Goal: Task Accomplishment & Management: Manage account settings

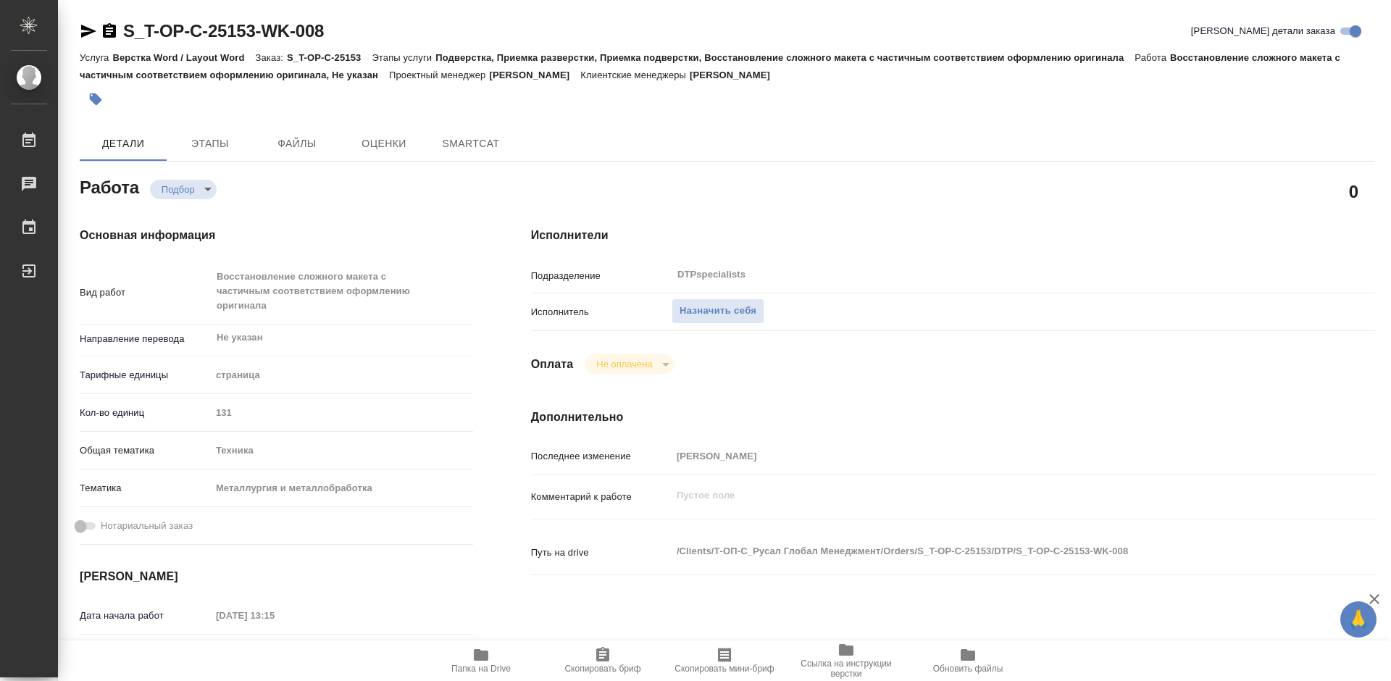
type textarea "x"
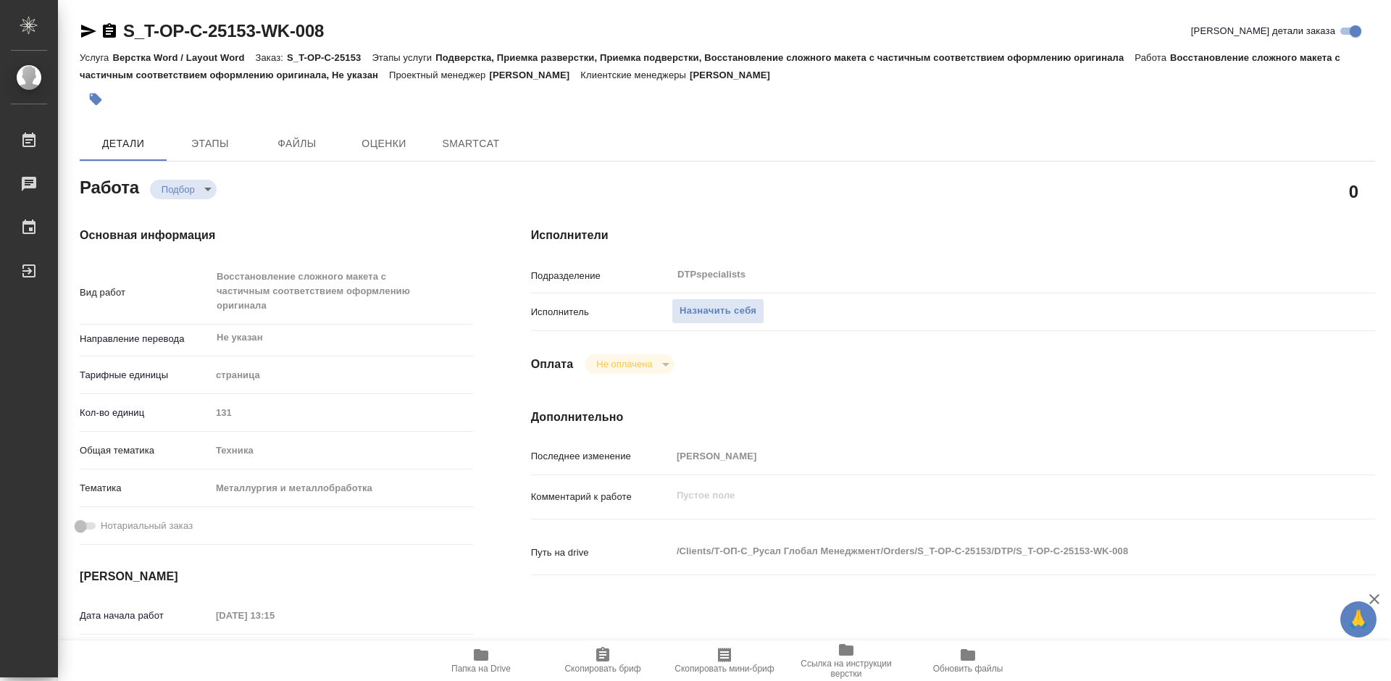
type textarea "x"
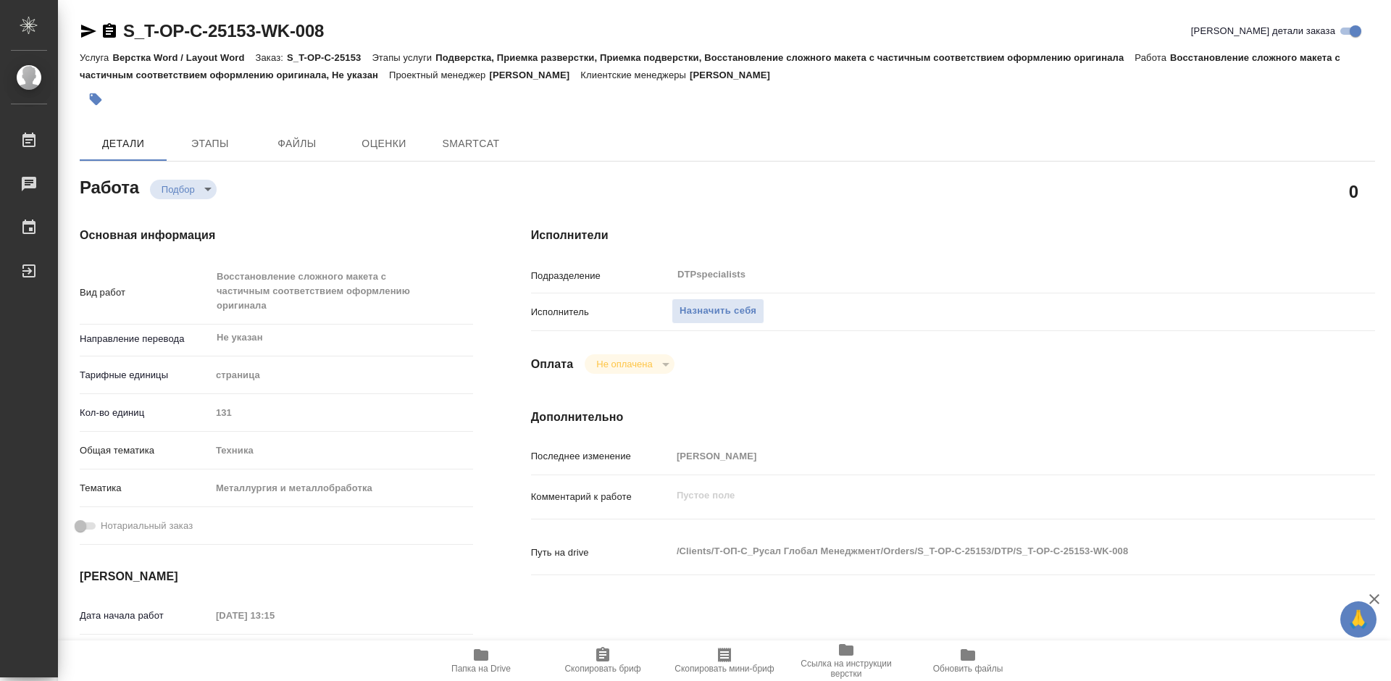
type textarea "x"
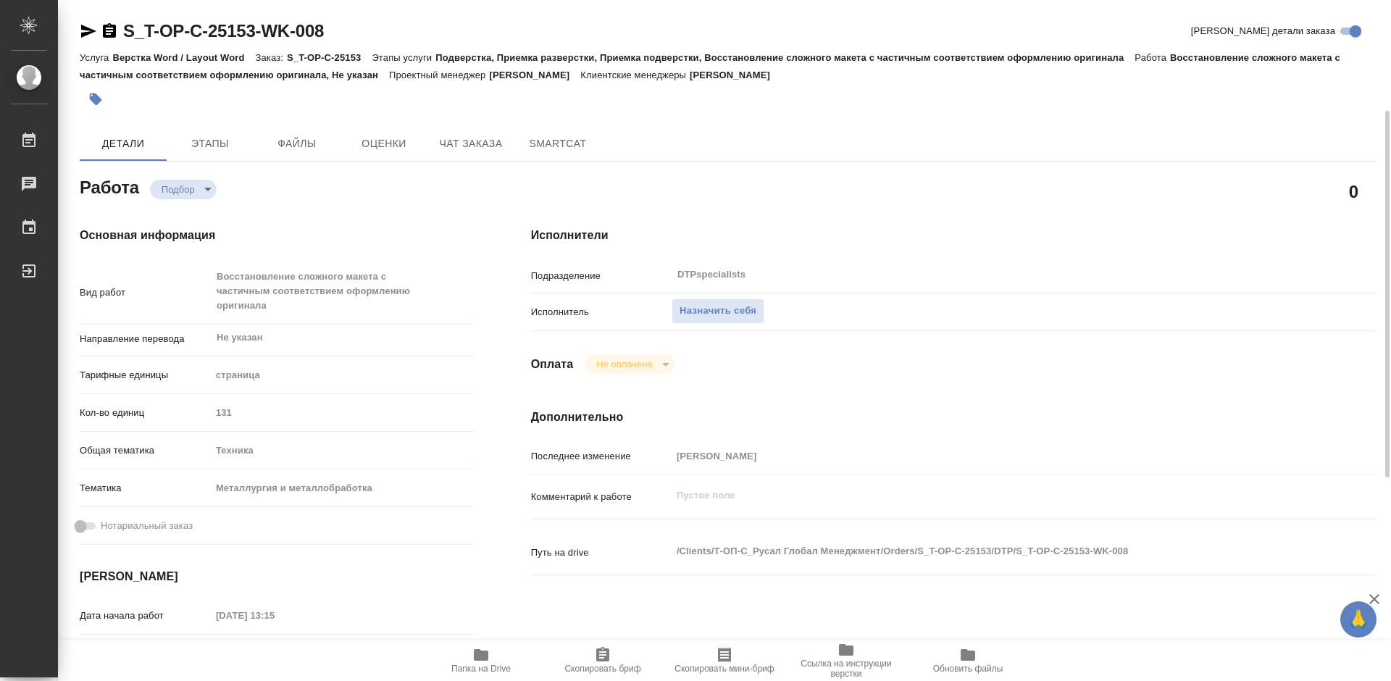
scroll to position [145, 0]
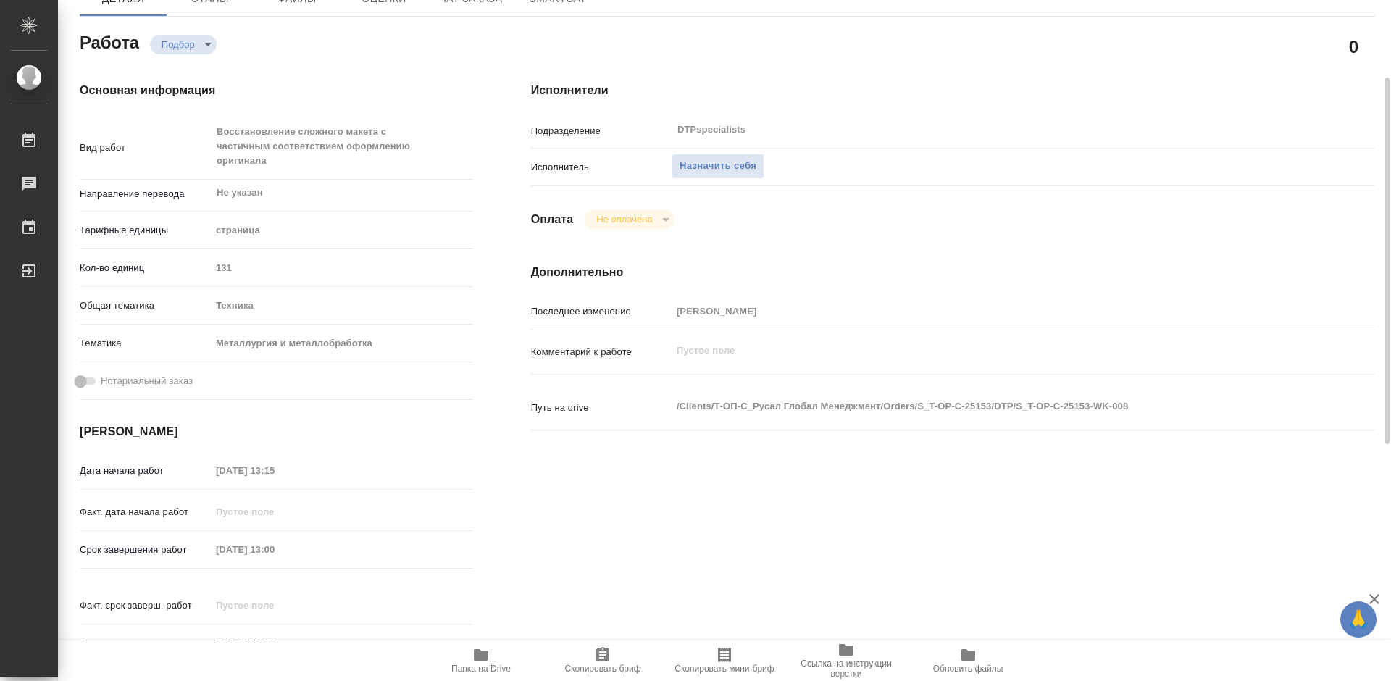
type textarea "x"
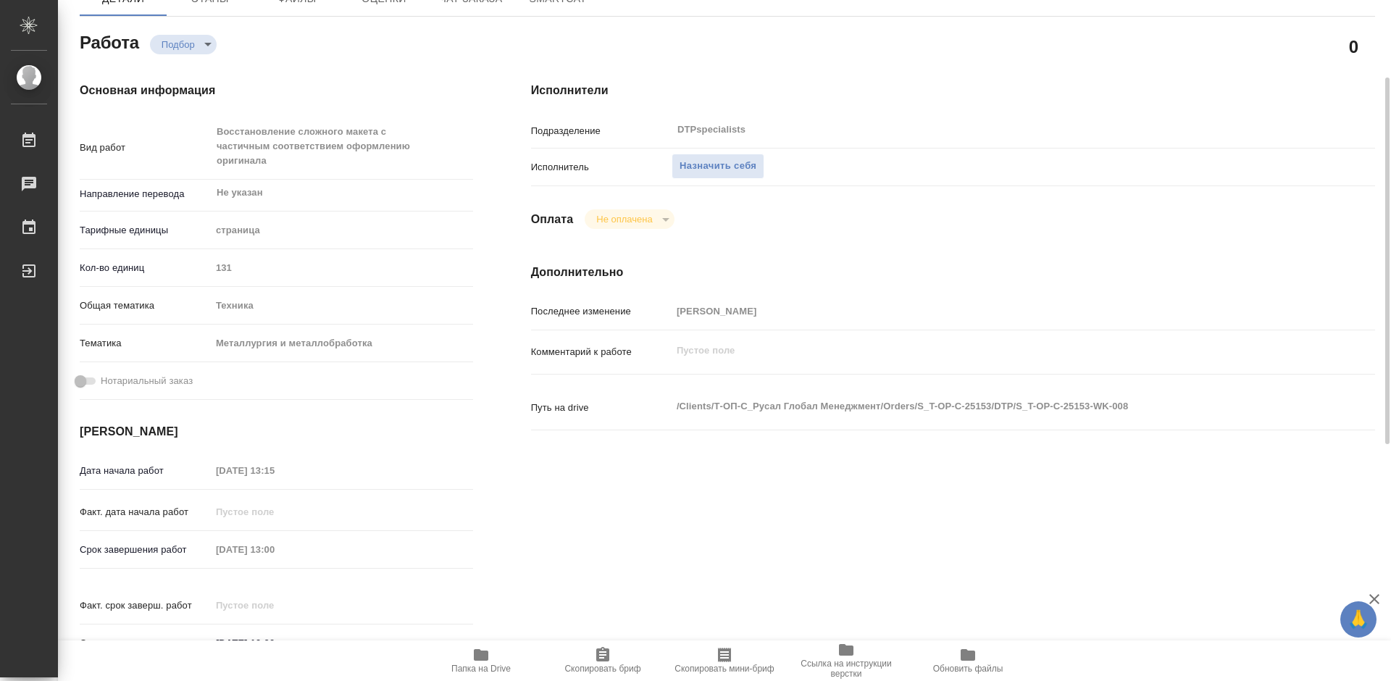
type textarea "x"
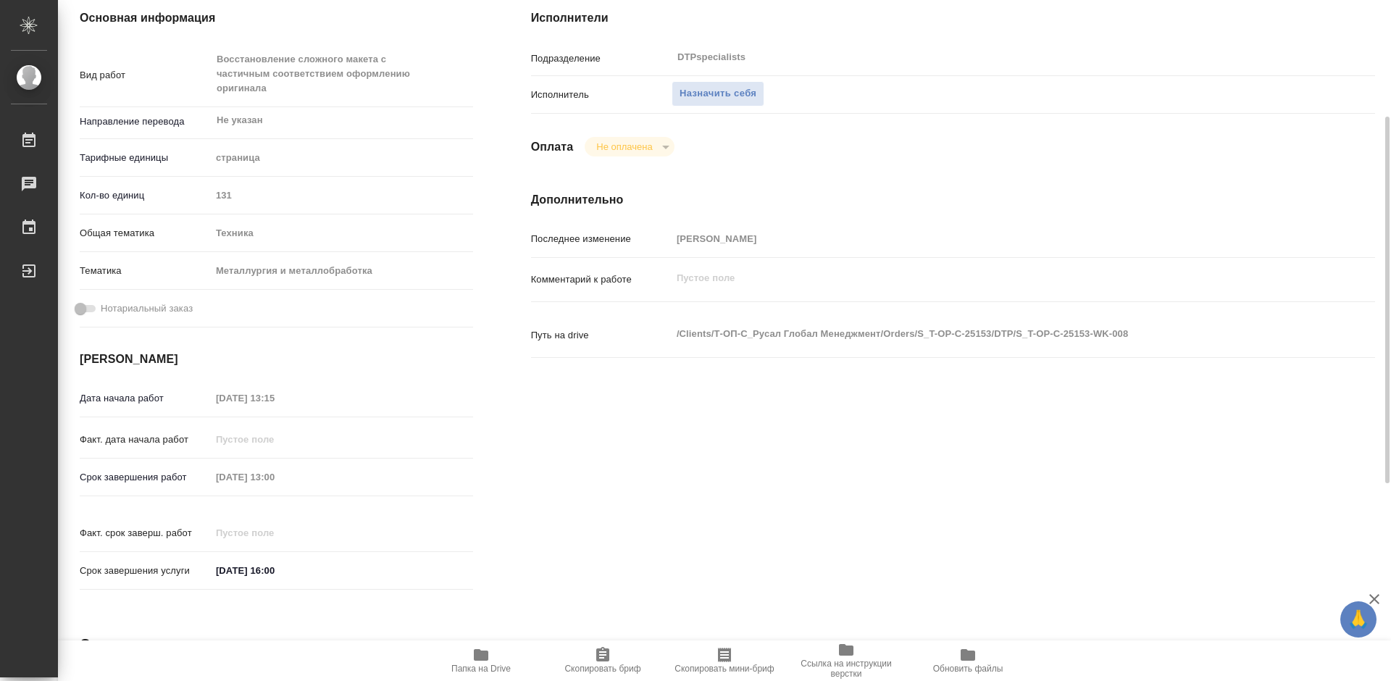
scroll to position [0, 0]
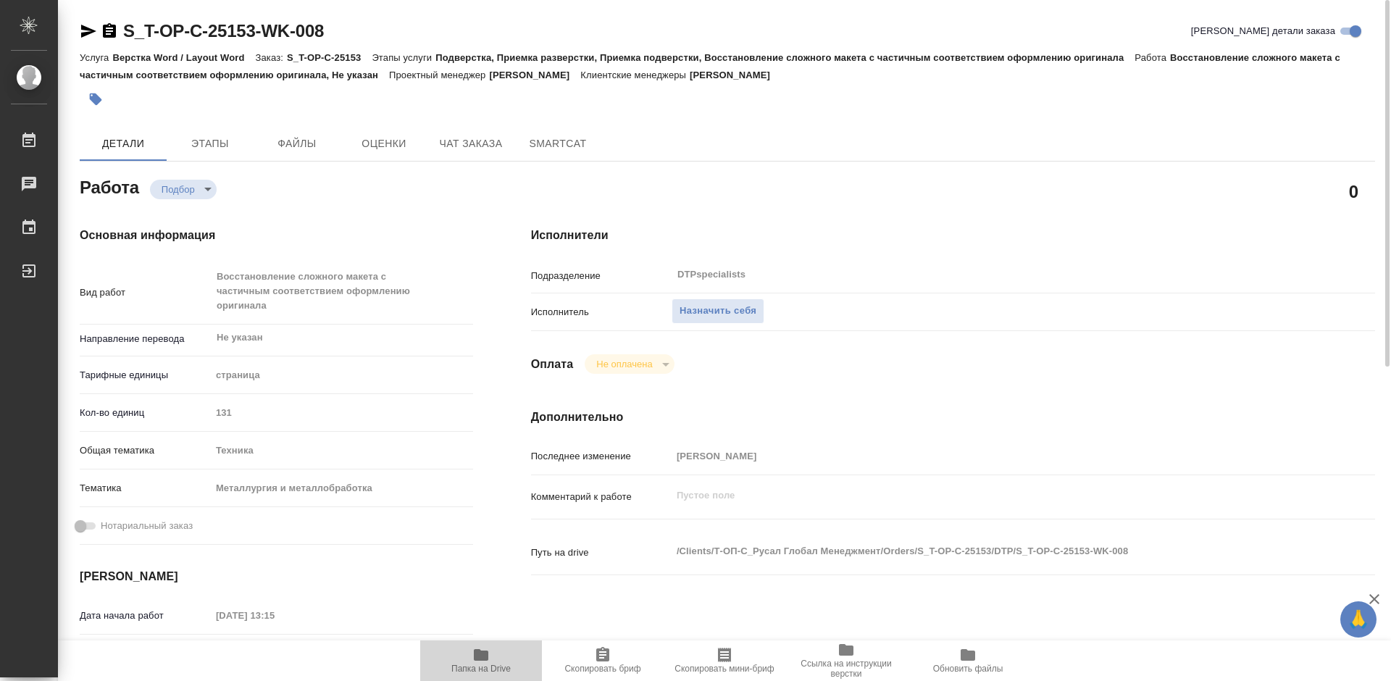
click at [468, 660] on span "Папка на Drive" at bounding box center [481, 660] width 104 height 28
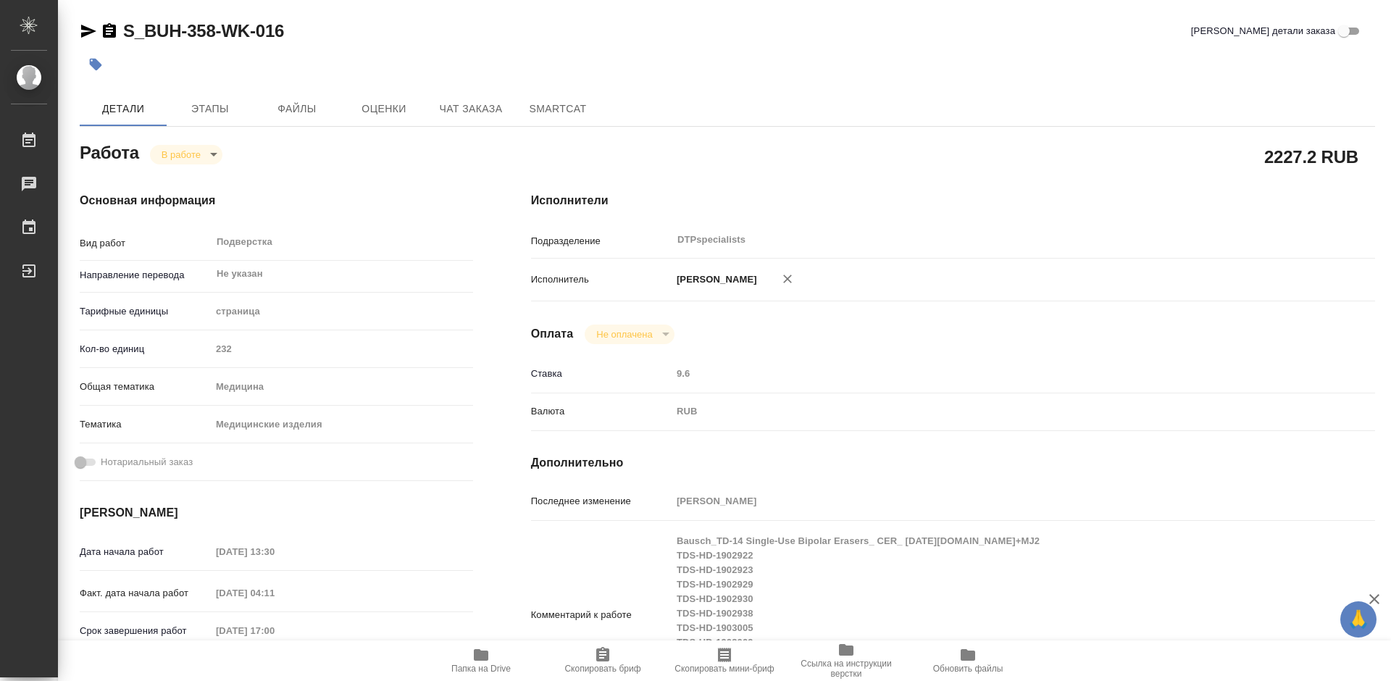
click at [482, 661] on icon "button" at bounding box center [480, 654] width 17 height 17
click at [207, 116] on span "Этапы" at bounding box center [210, 109] width 70 height 18
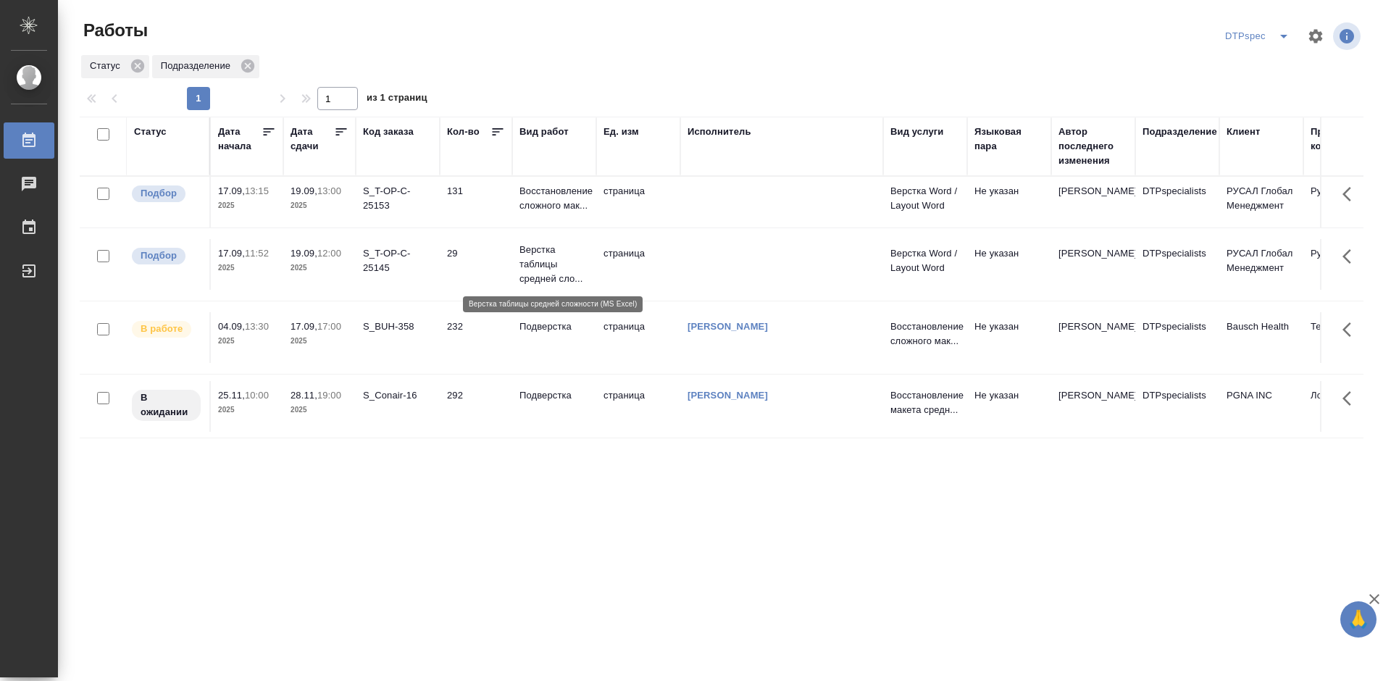
click at [541, 264] on p "Верстка таблицы средней сло..." at bounding box center [554, 264] width 70 height 43
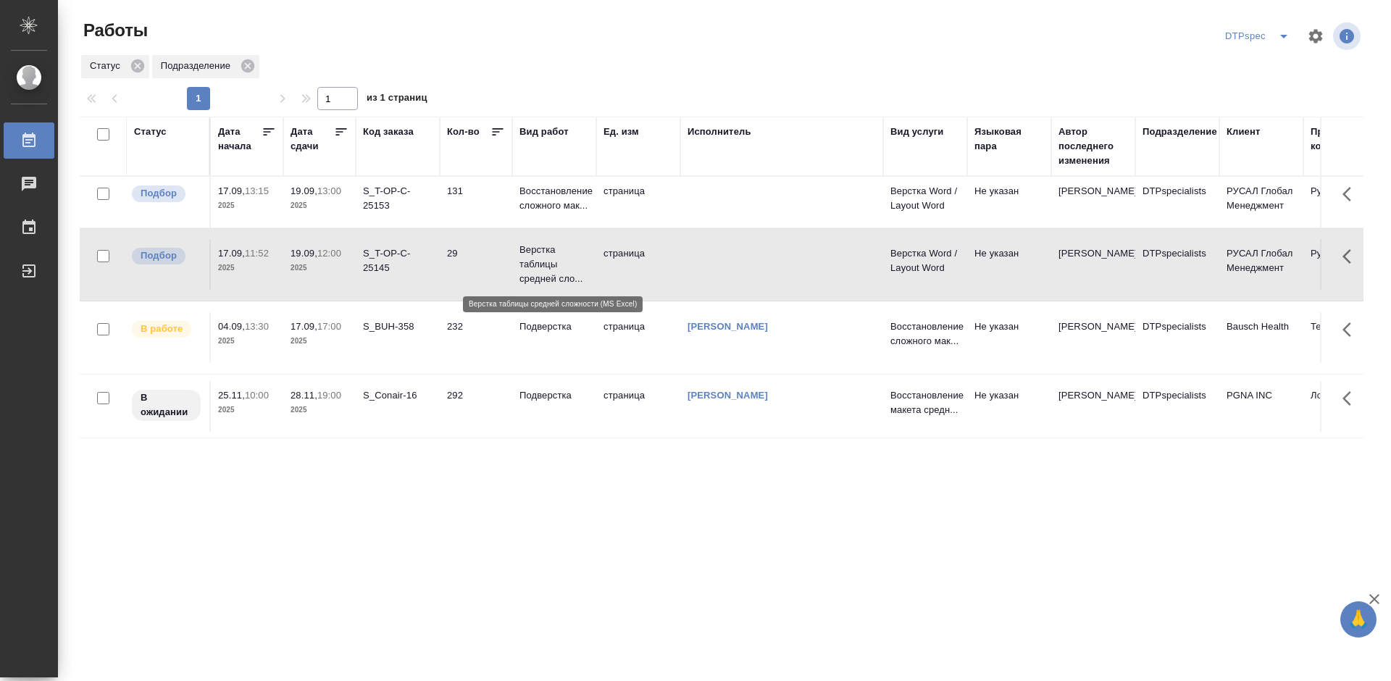
click at [543, 250] on p "Верстка таблицы средней сло..." at bounding box center [554, 264] width 70 height 43
click at [385, 201] on div "S_T-OP-C-25153" at bounding box center [398, 198] width 70 height 29
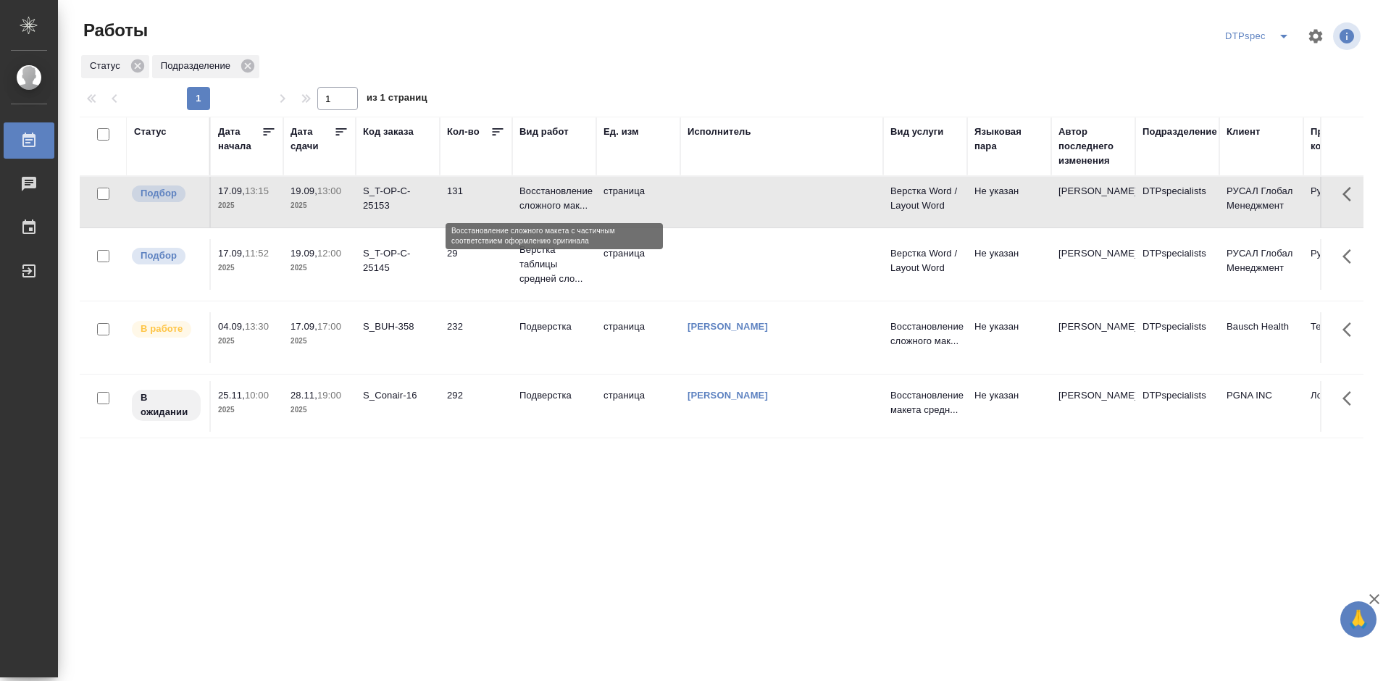
click at [548, 193] on p "Восстановление сложного мак..." at bounding box center [554, 198] width 70 height 29
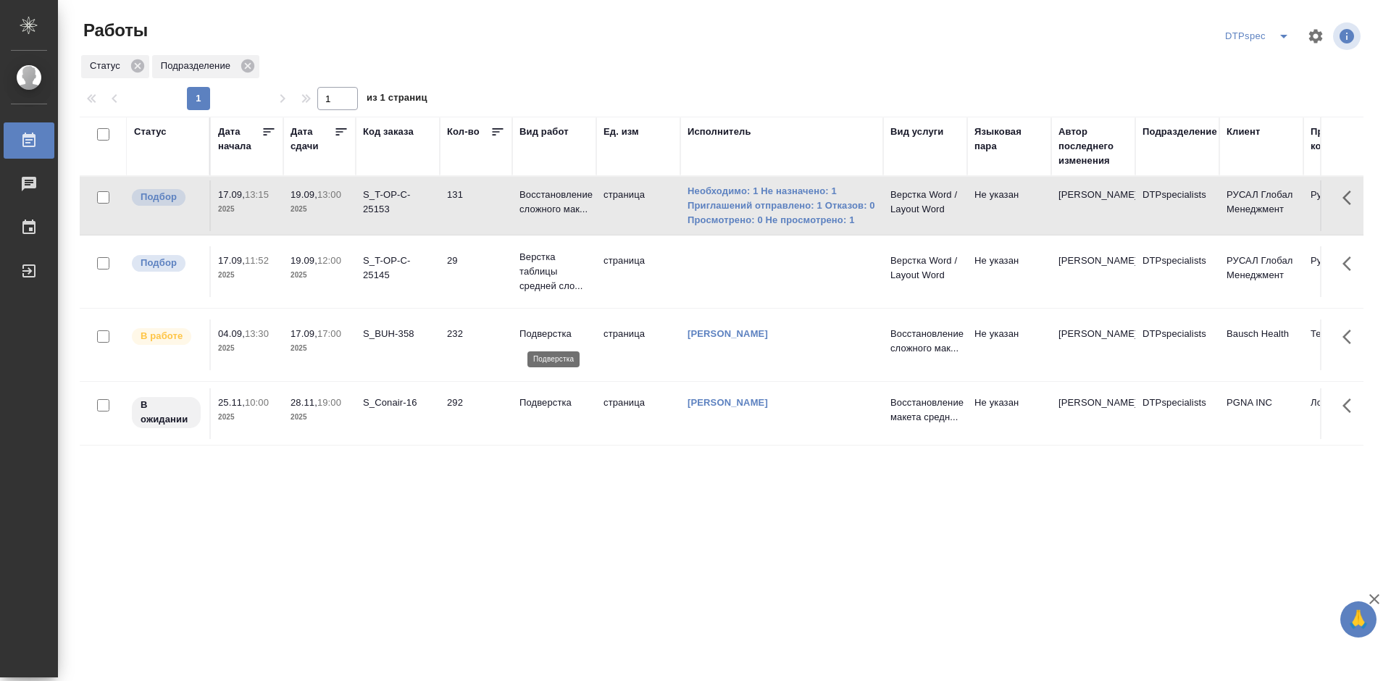
click at [545, 335] on p "Подверстка" at bounding box center [554, 334] width 70 height 14
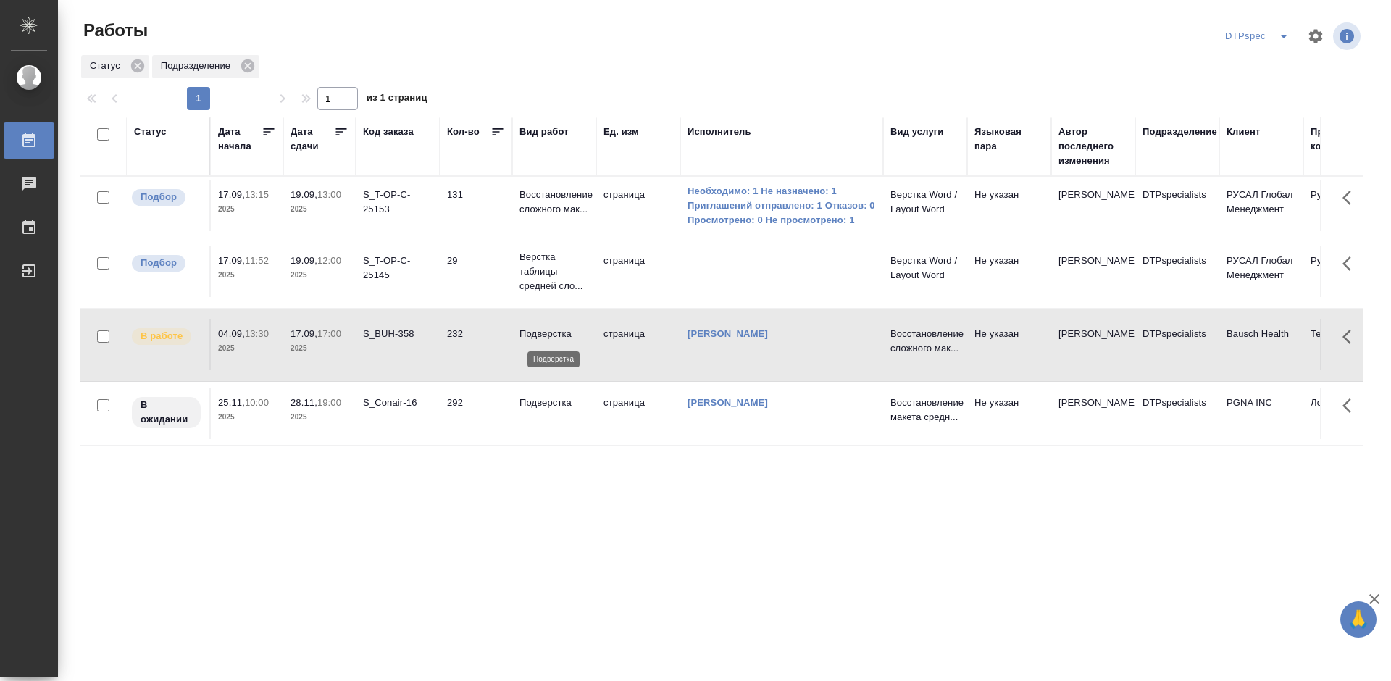
click at [545, 335] on p "Подверстка" at bounding box center [554, 334] width 70 height 14
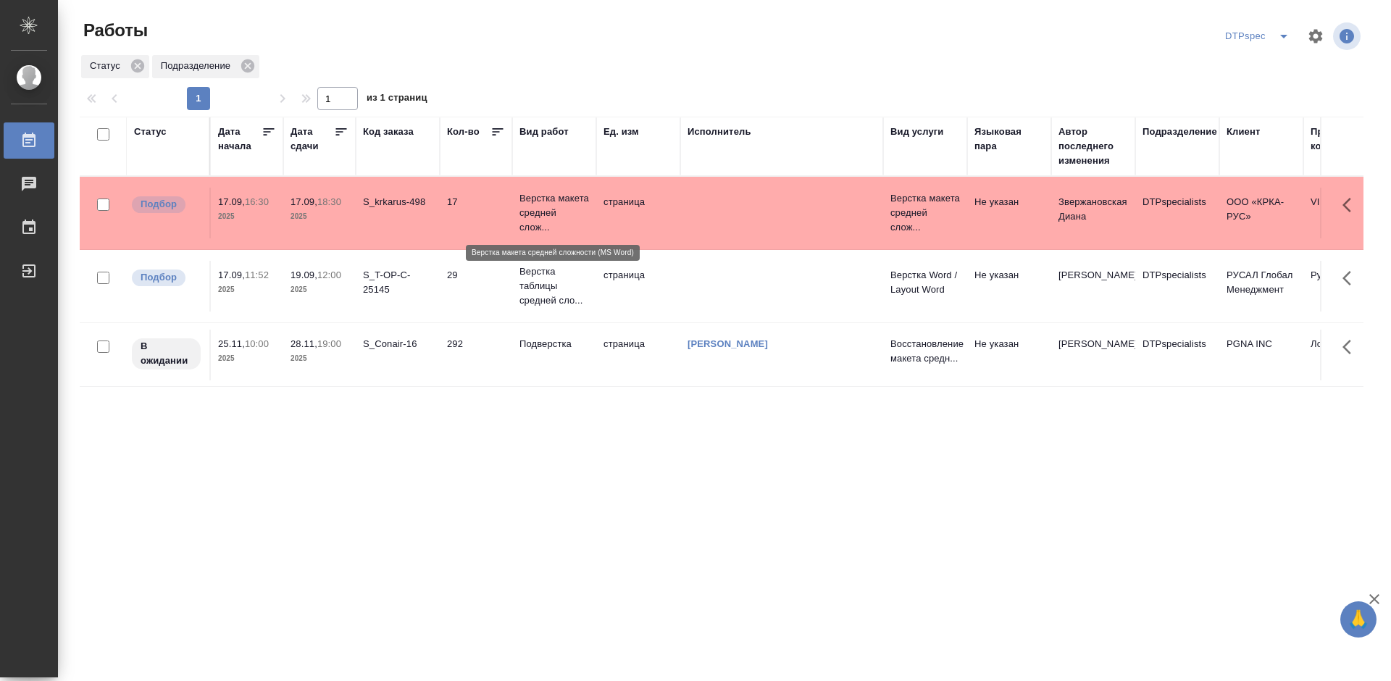
click at [550, 212] on p "Верстка макета средней слож..." at bounding box center [554, 212] width 70 height 43
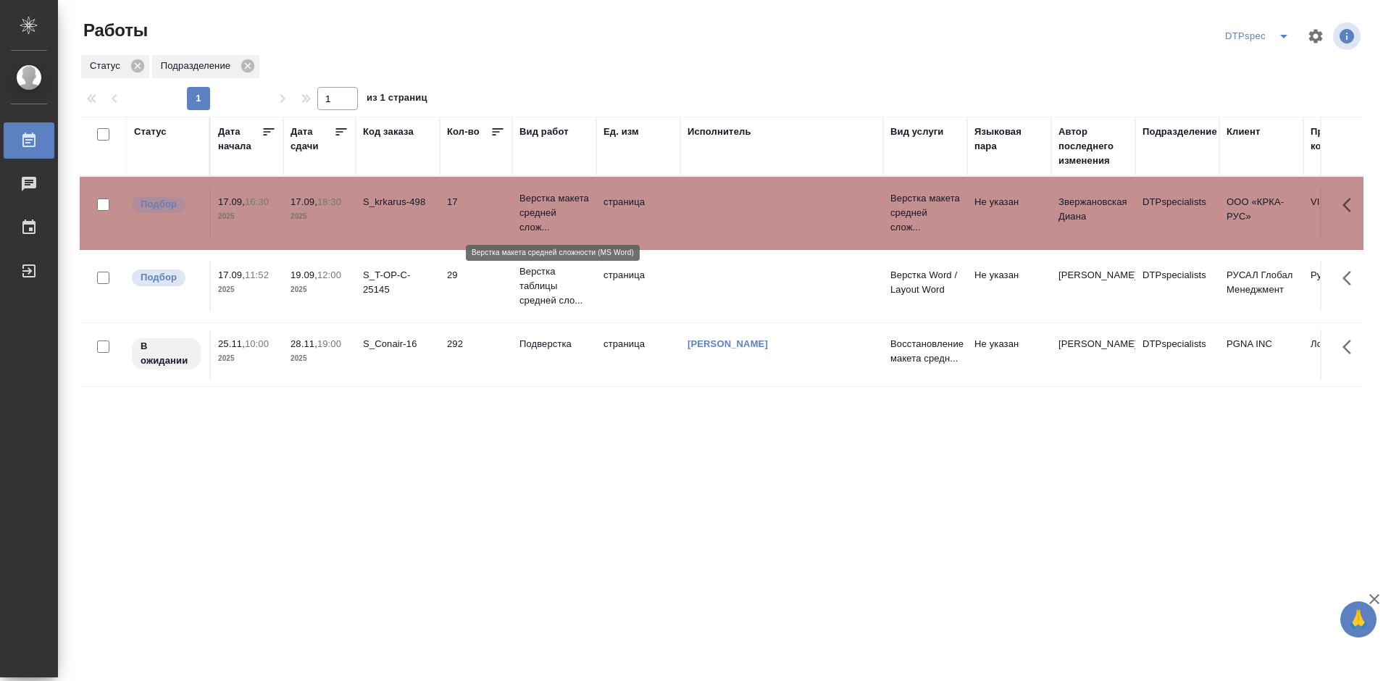
click at [539, 213] on p "Верстка макета средней слож..." at bounding box center [554, 212] width 70 height 43
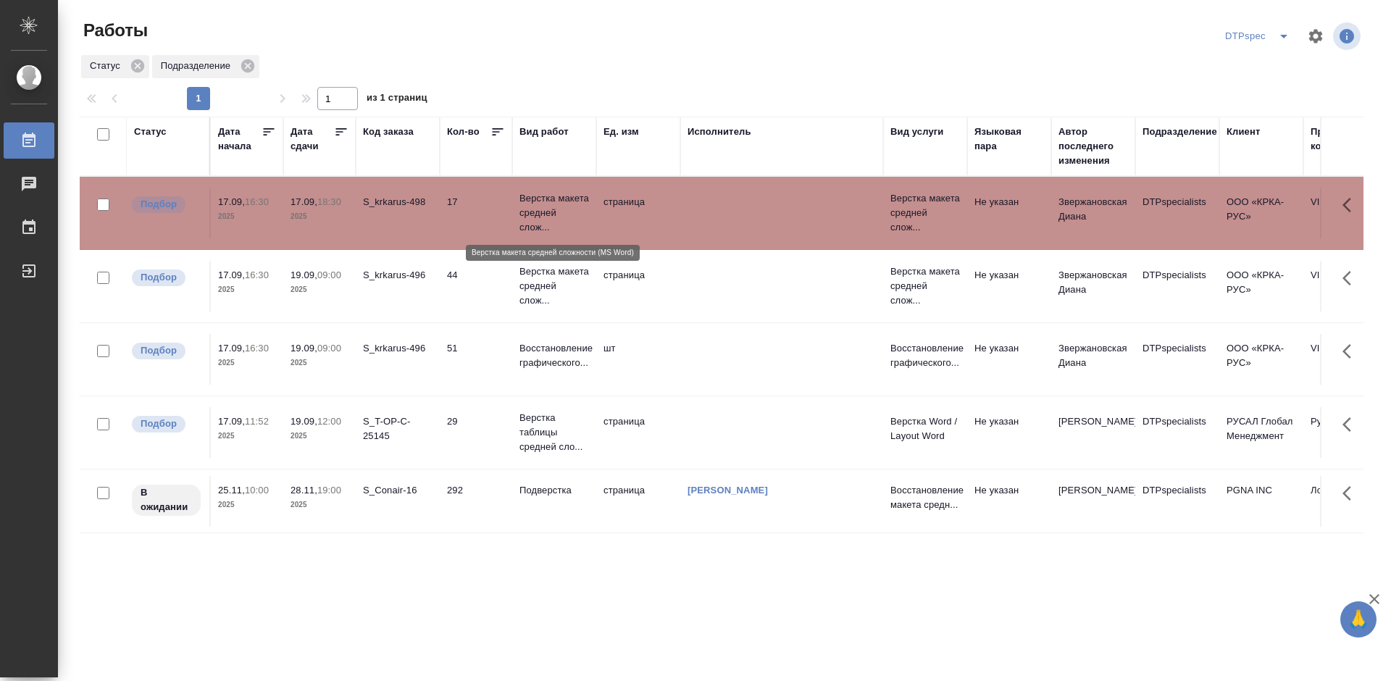
click at [553, 204] on p "Верстка макета средней слож..." at bounding box center [554, 212] width 70 height 43
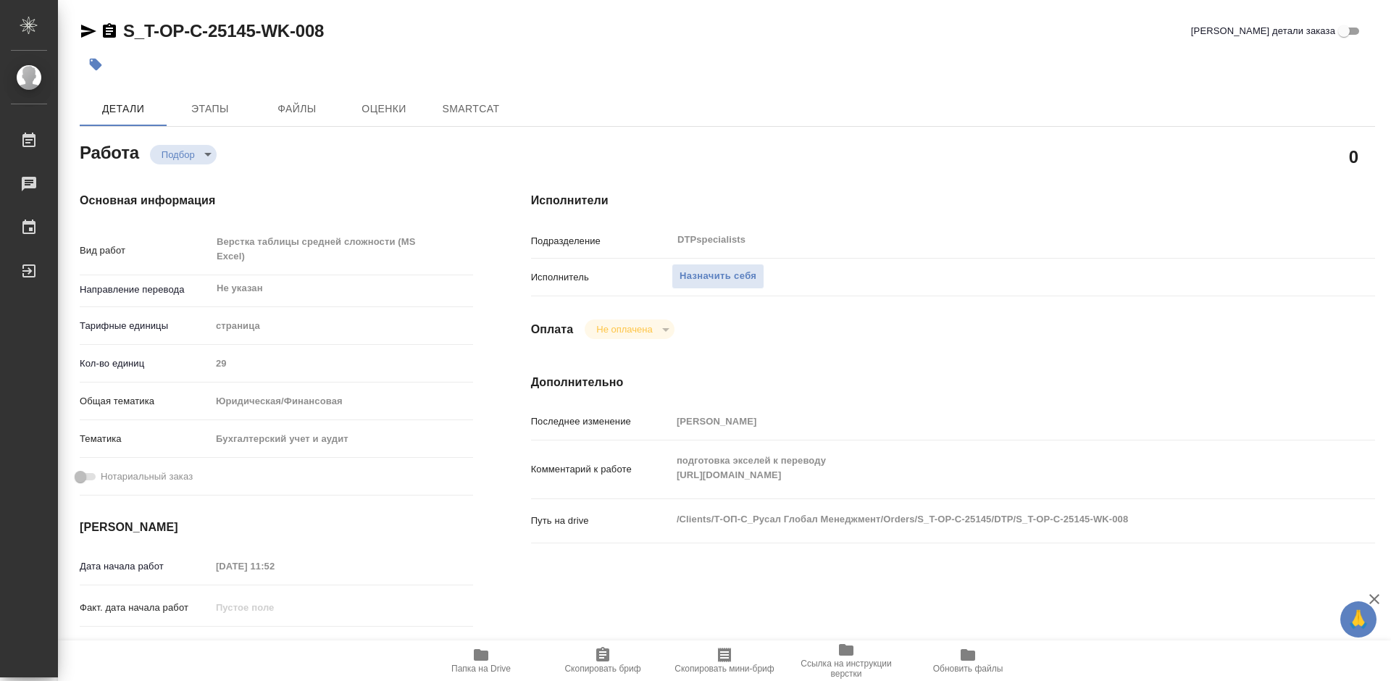
type textarea "x"
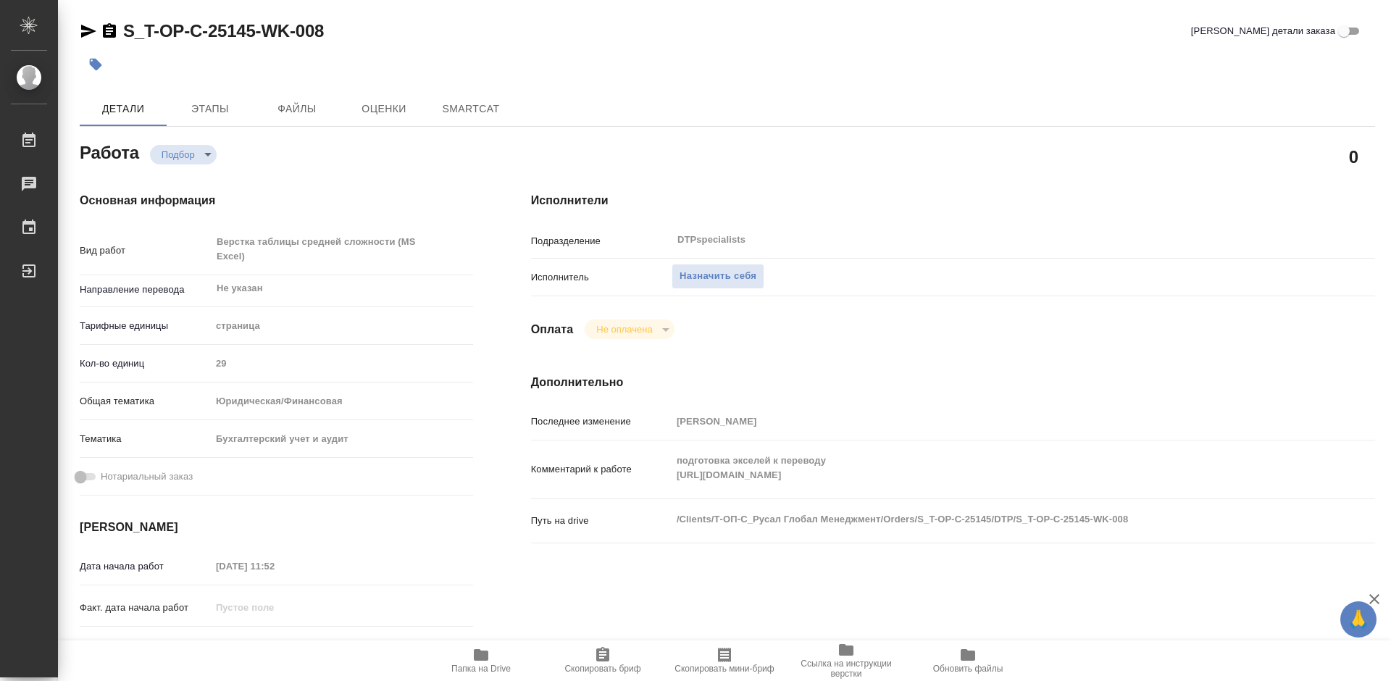
type textarea "x"
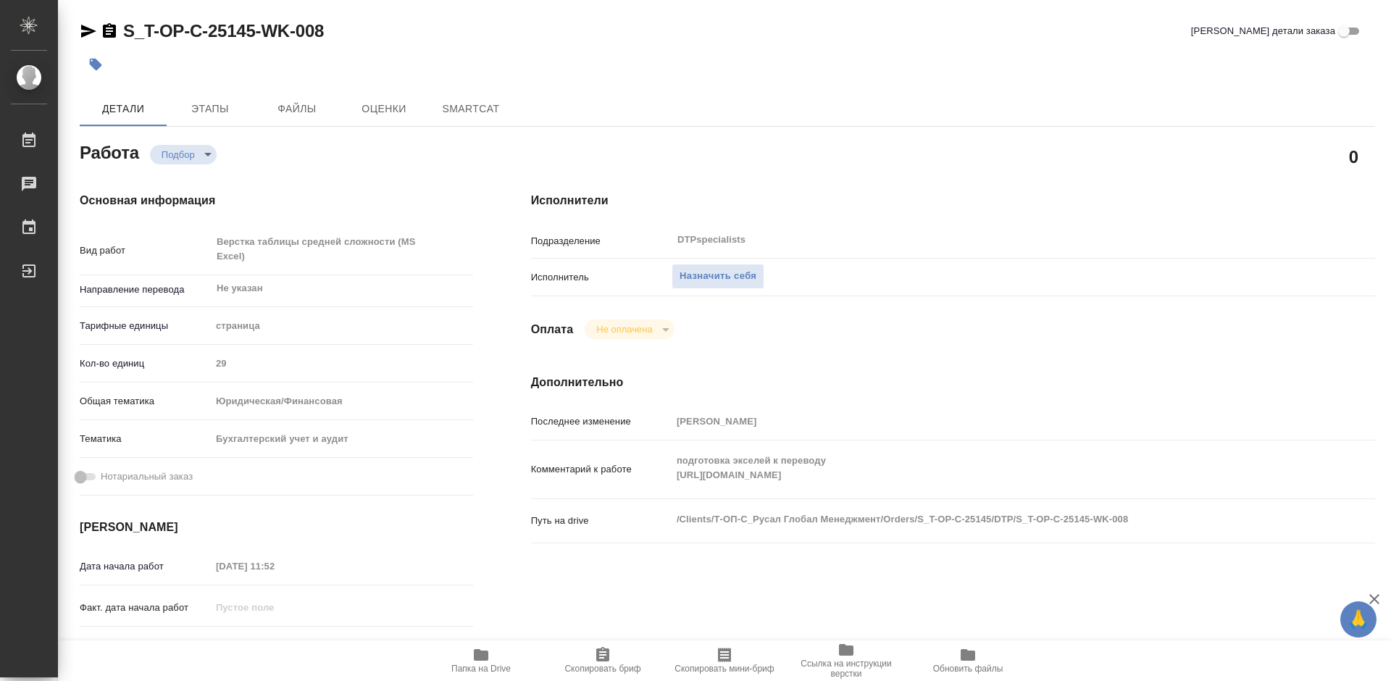
type textarea "x"
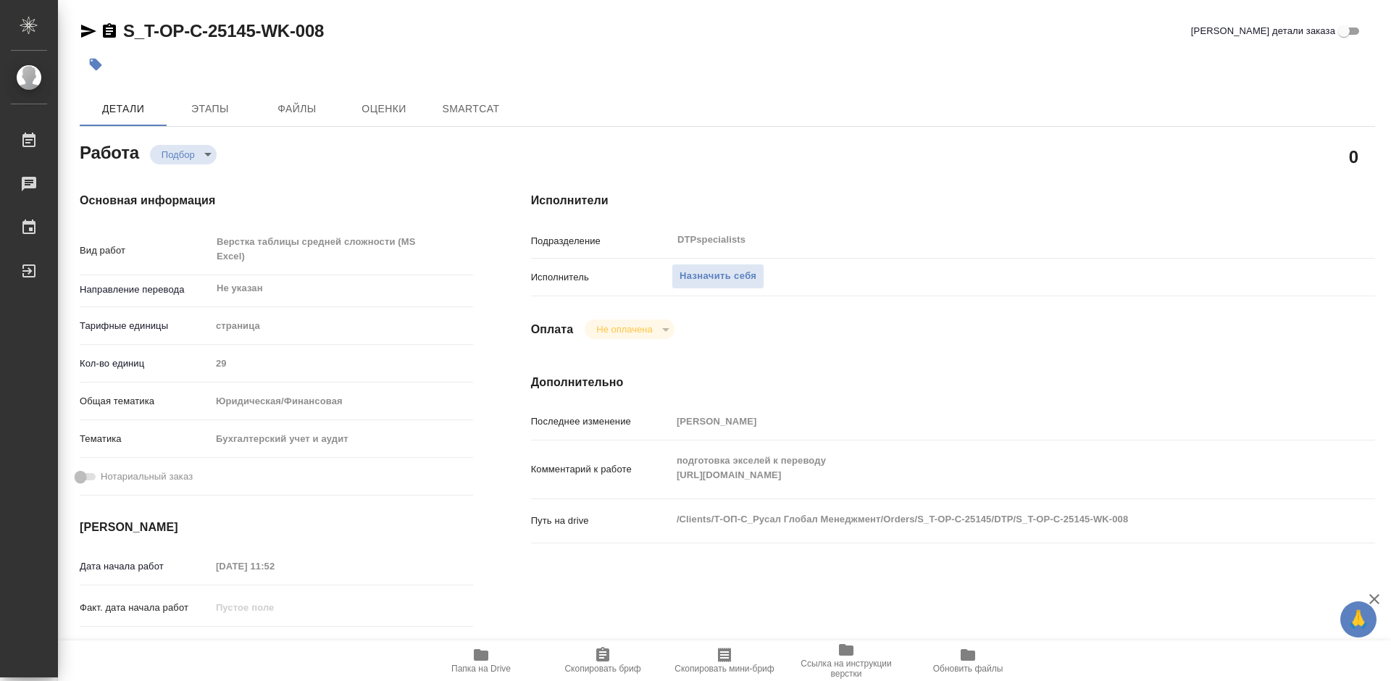
type textarea "x"
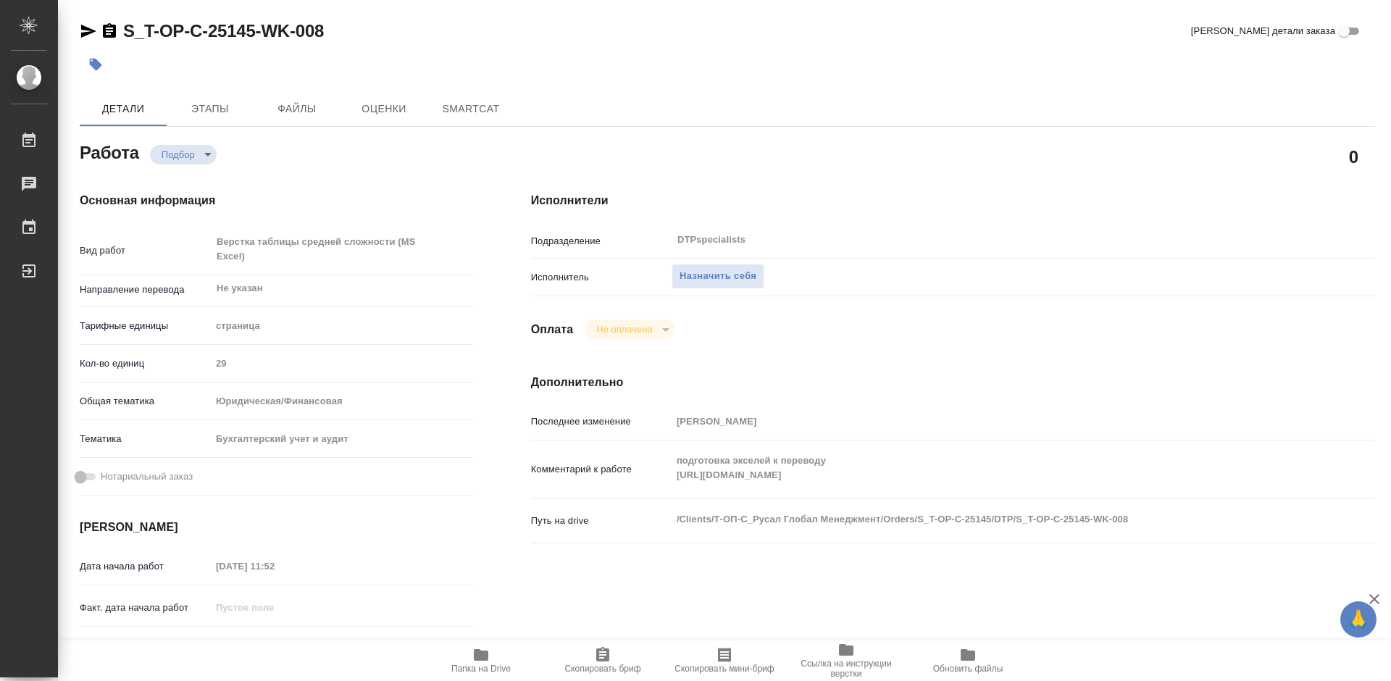
type textarea "x"
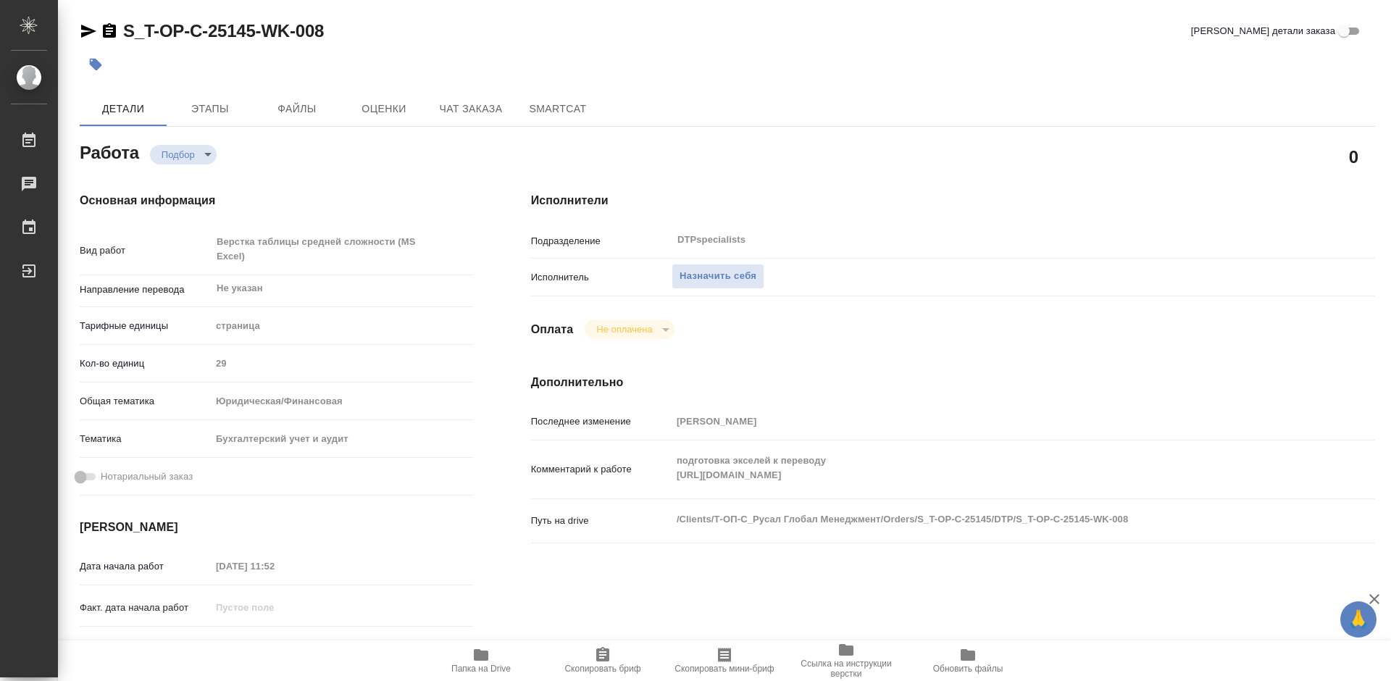
type textarea "x"
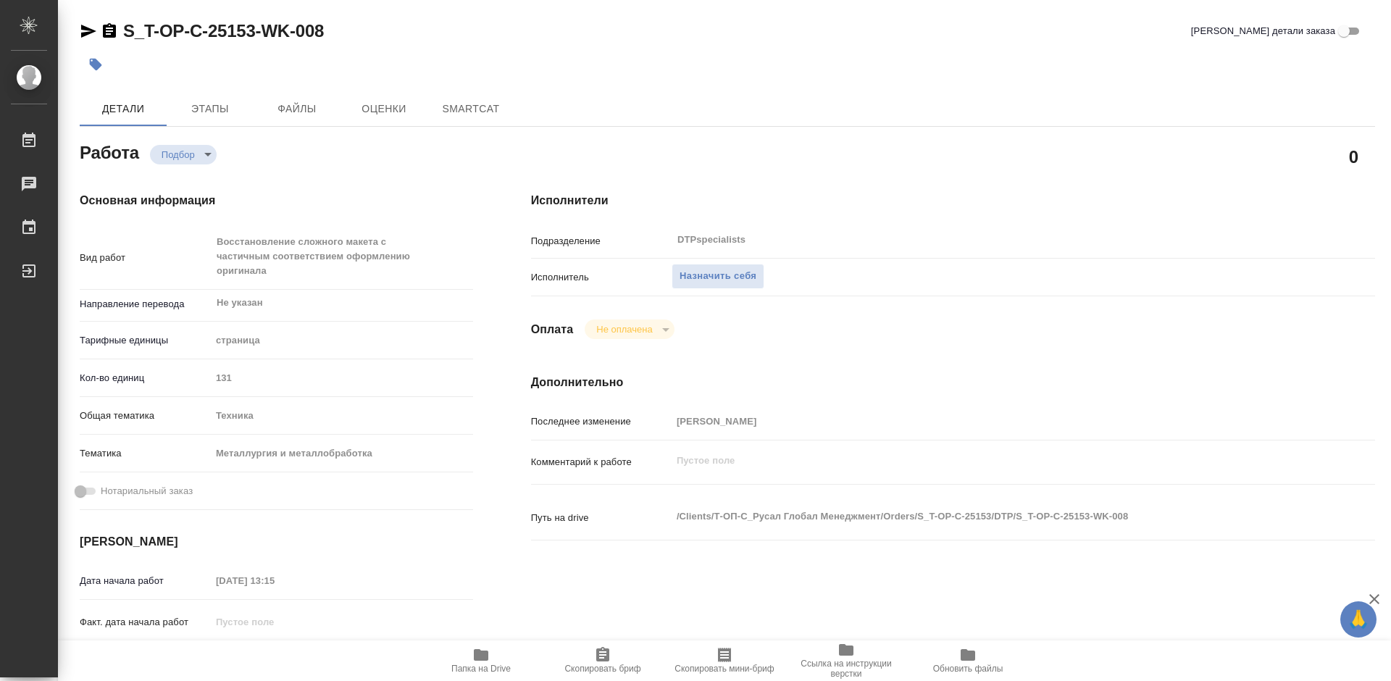
type textarea "x"
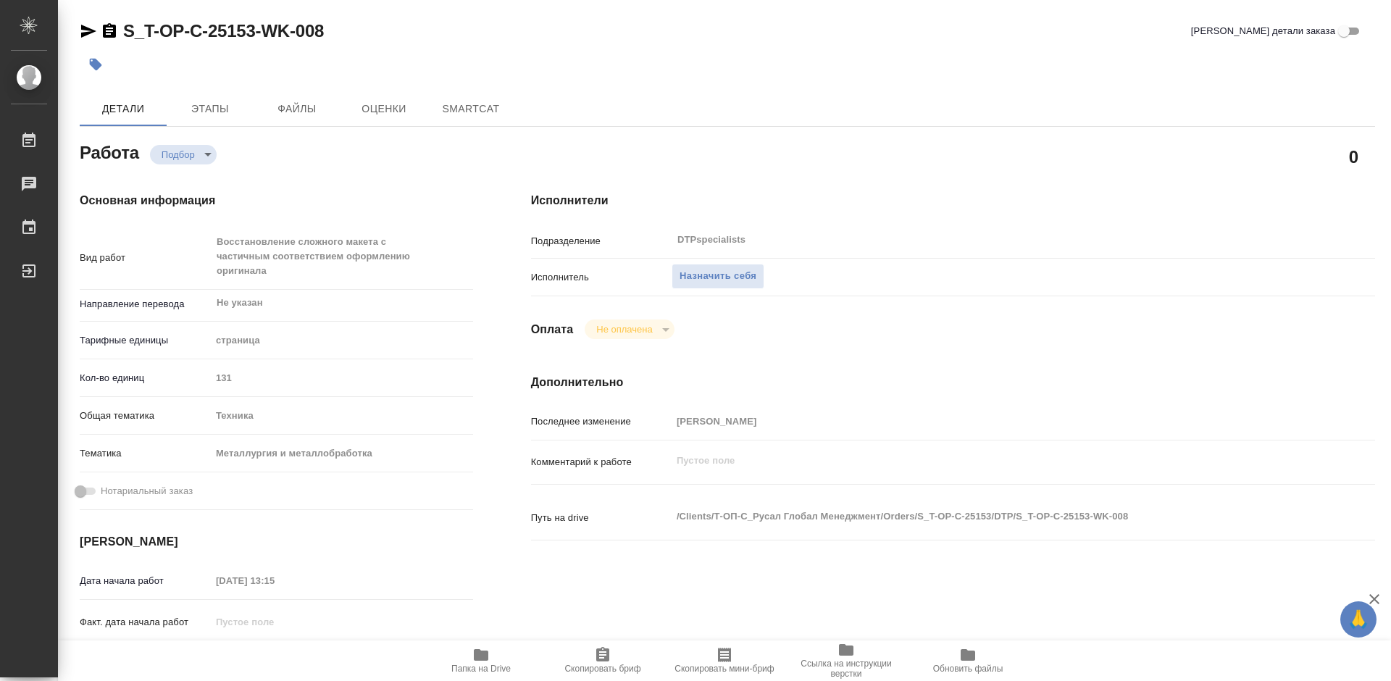
type textarea "x"
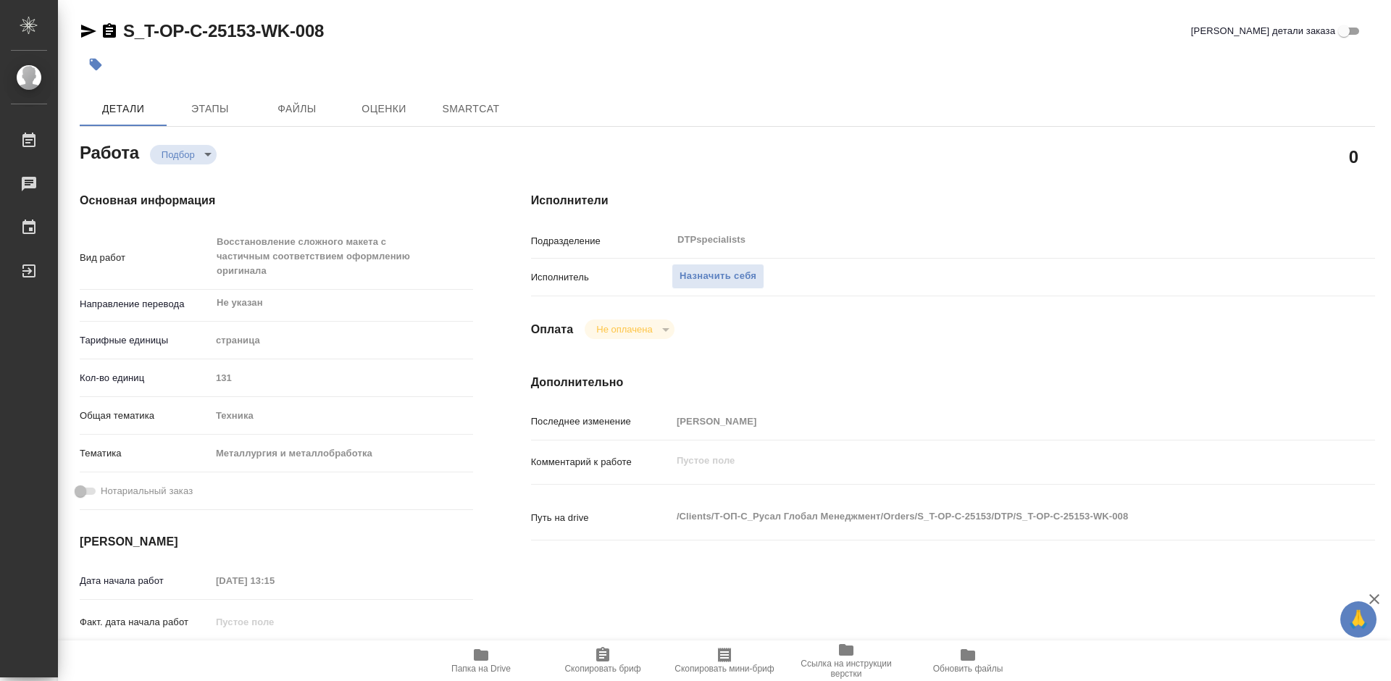
type textarea "x"
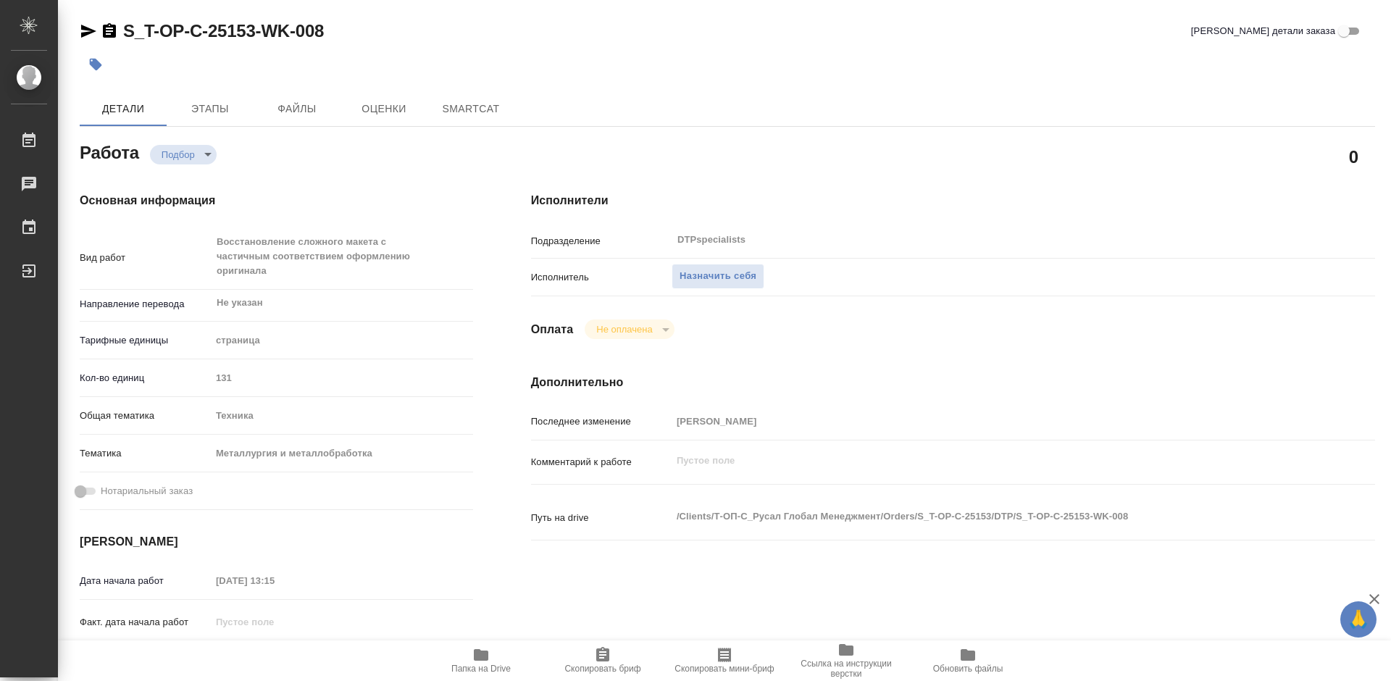
type textarea "x"
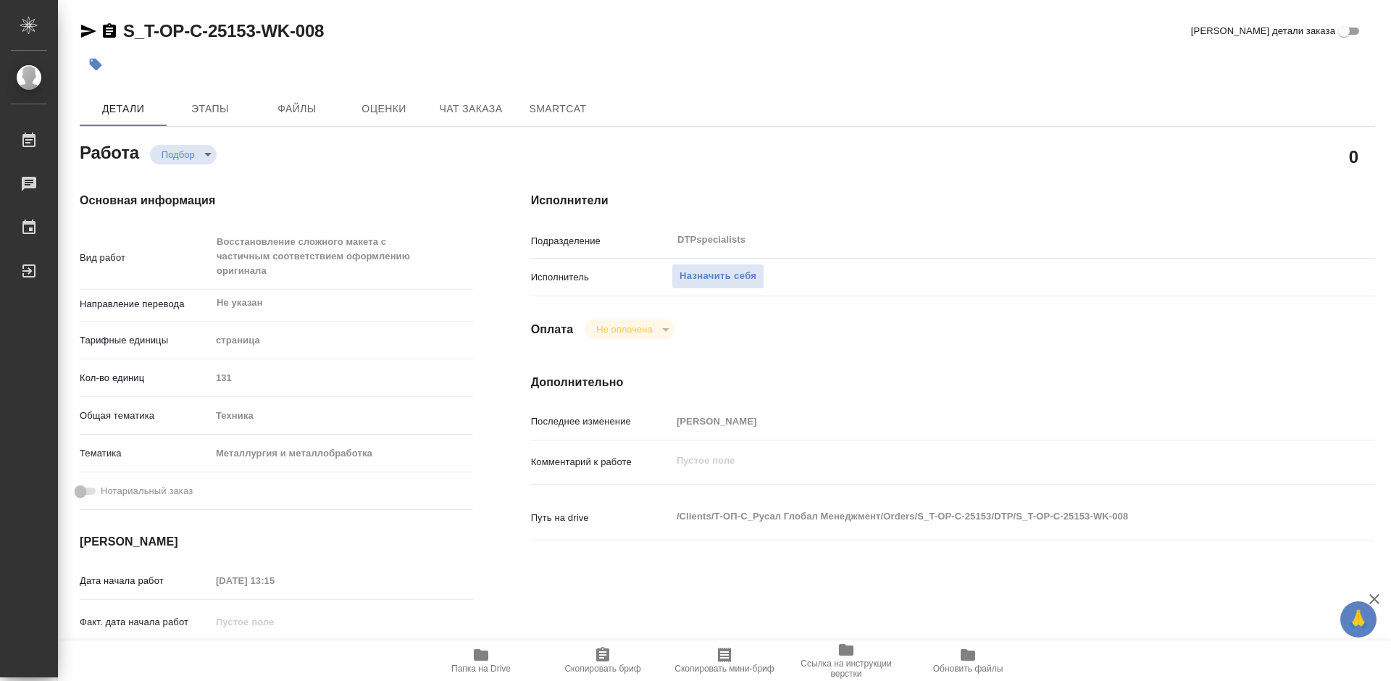
type textarea "x"
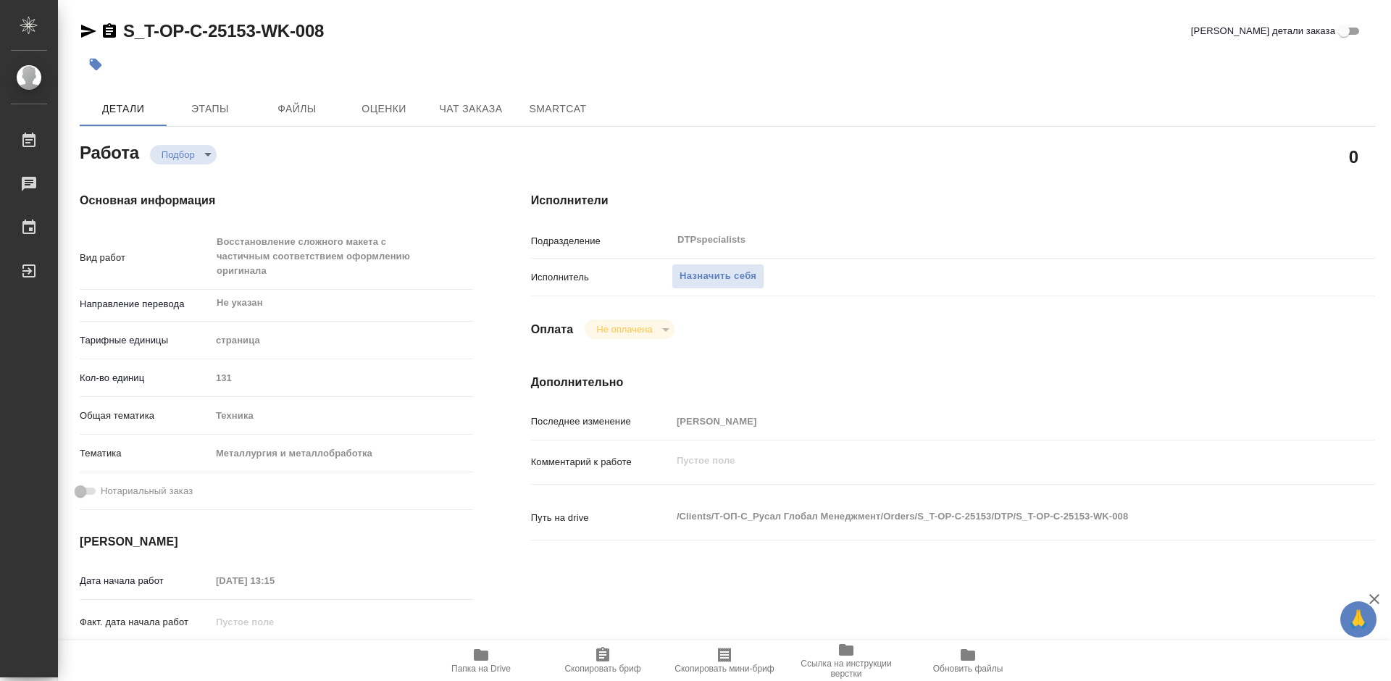
type textarea "x"
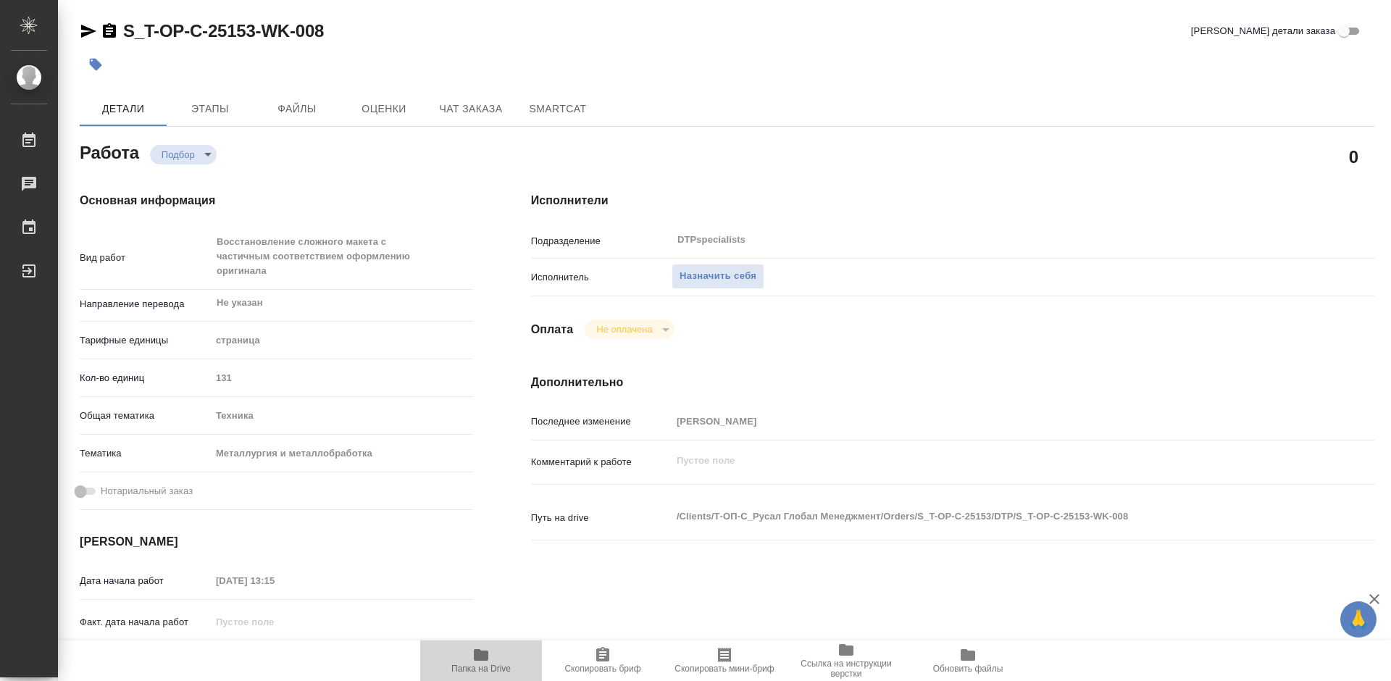
click at [472, 664] on span "Папка на Drive" at bounding box center [480, 669] width 59 height 10
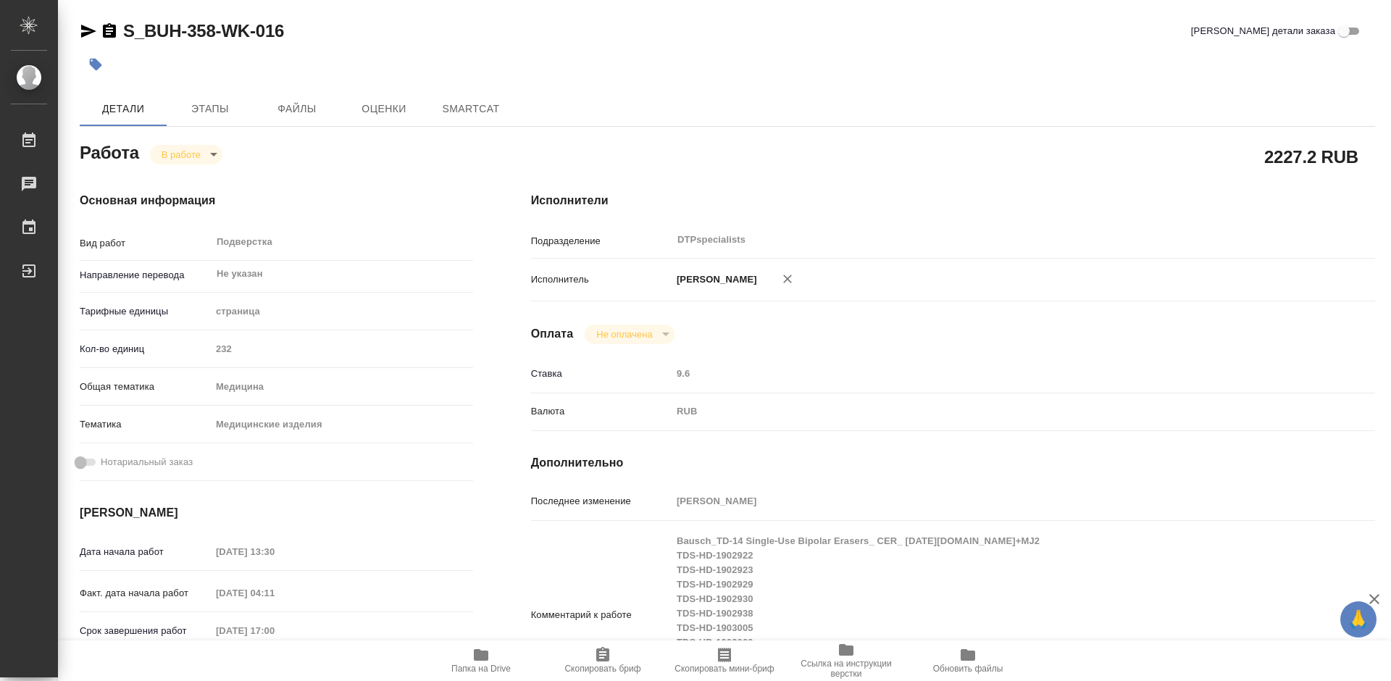
type textarea "x"
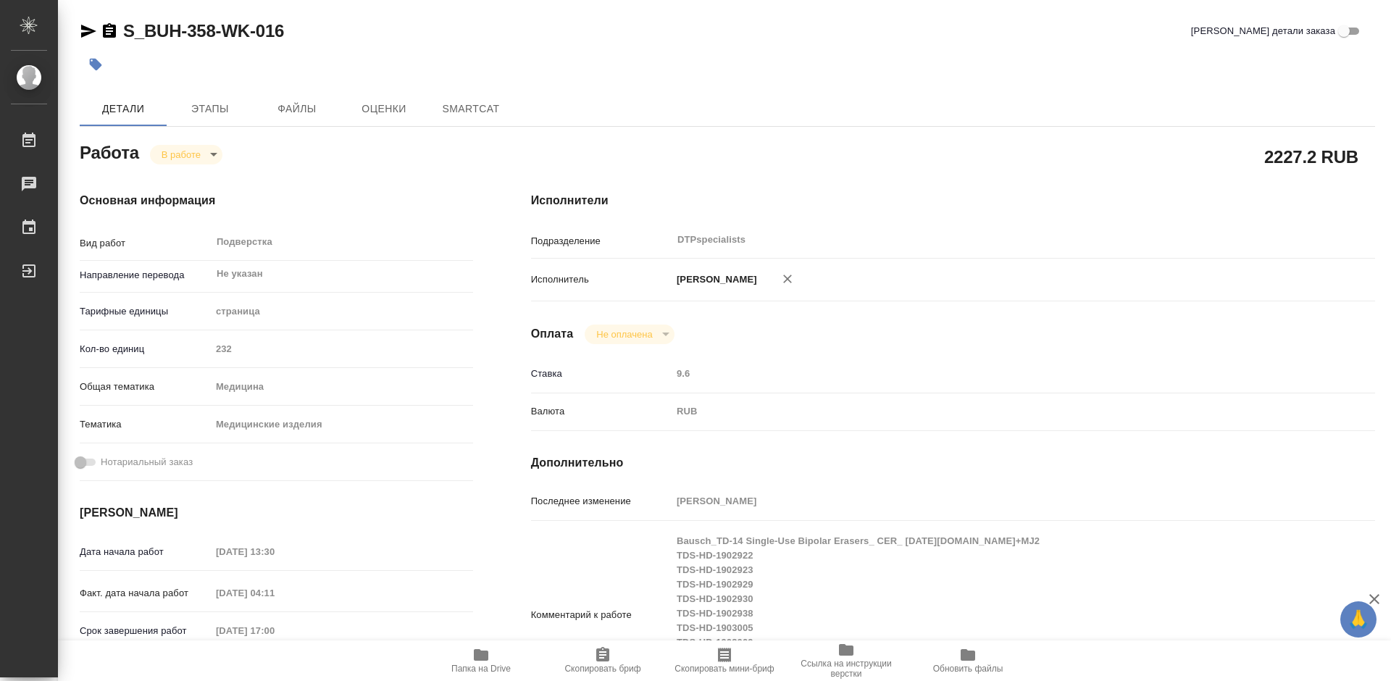
type textarea "x"
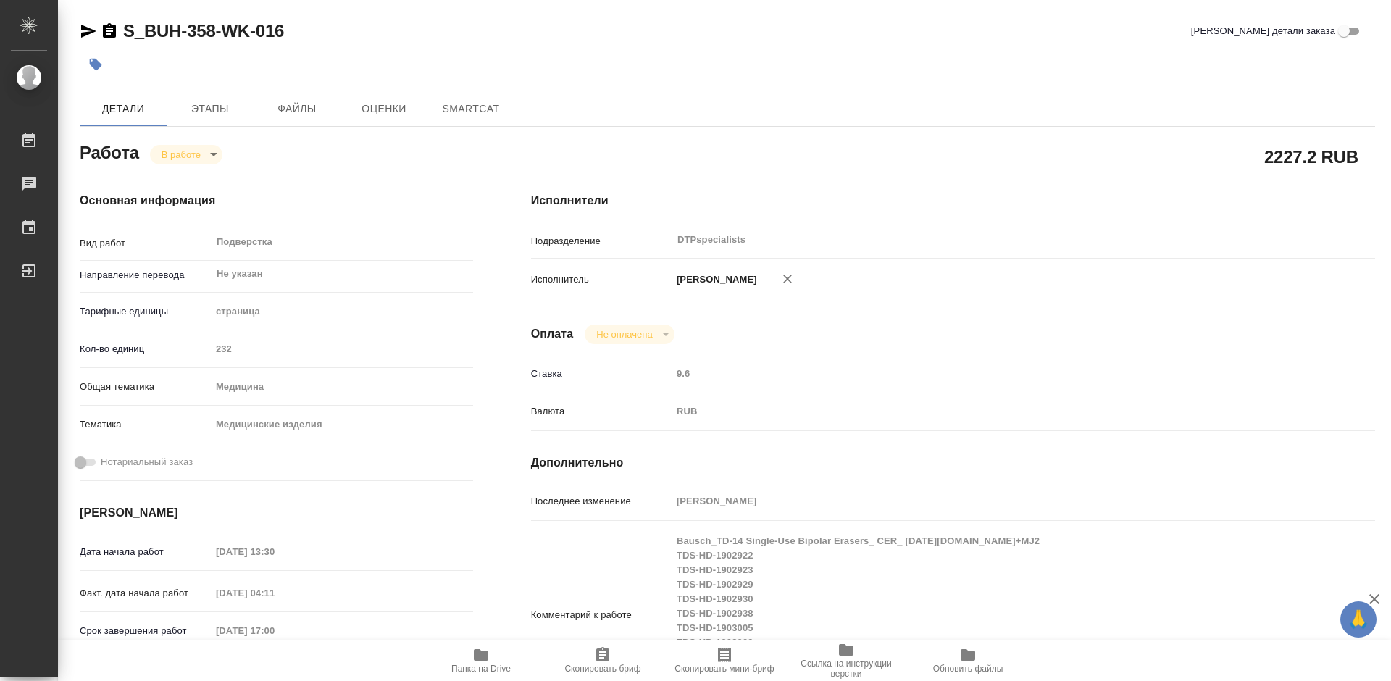
type textarea "x"
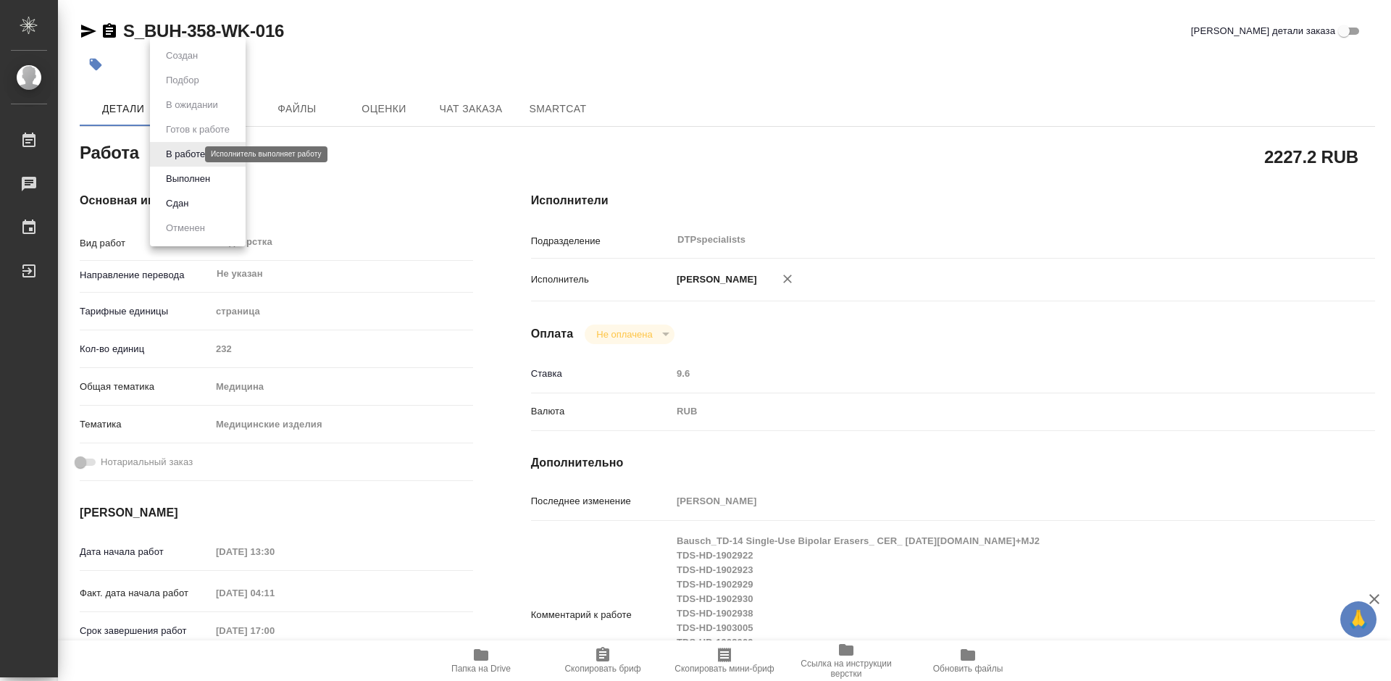
click at [184, 154] on body "🙏 .cls-1 fill:#fff; AWATERA Работы Чаты График Выйти S_BUH-358-WK-016 Кратко де…" at bounding box center [695, 340] width 1391 height 681
type textarea "x"
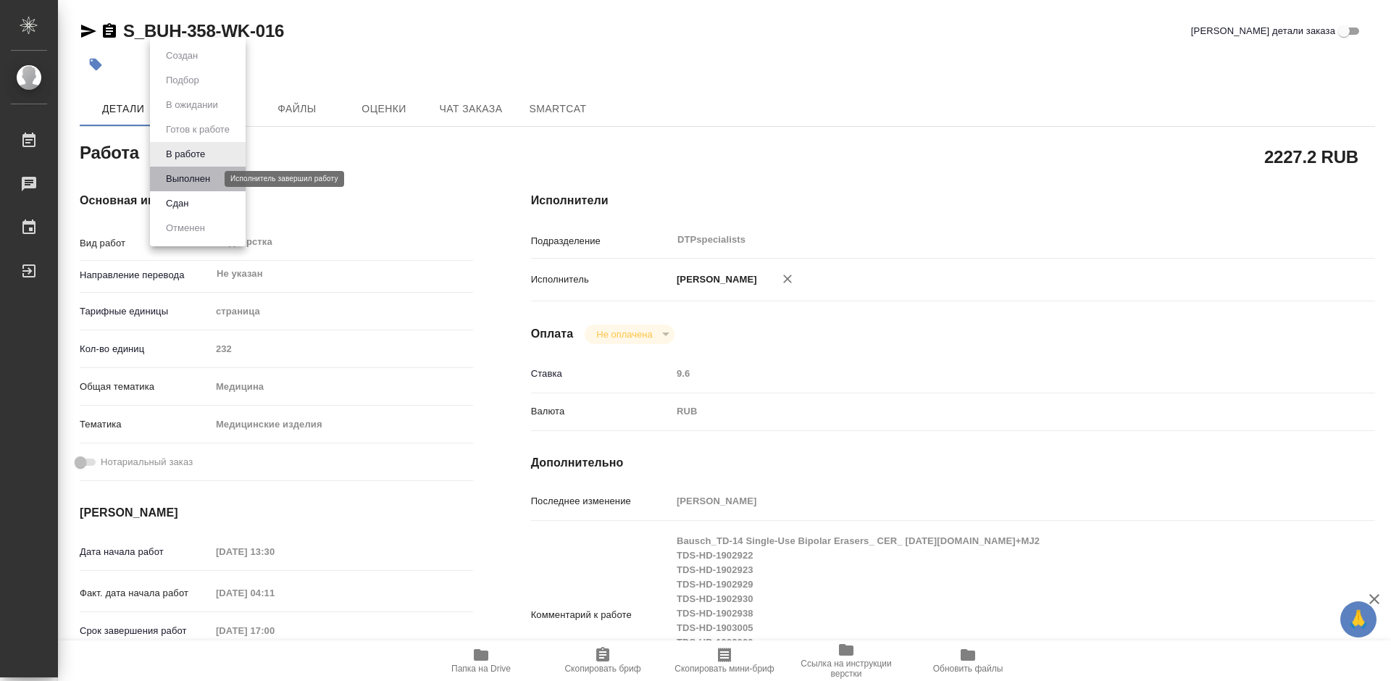
type textarea "x"
click at [183, 177] on button "Выполнен" at bounding box center [188, 179] width 53 height 16
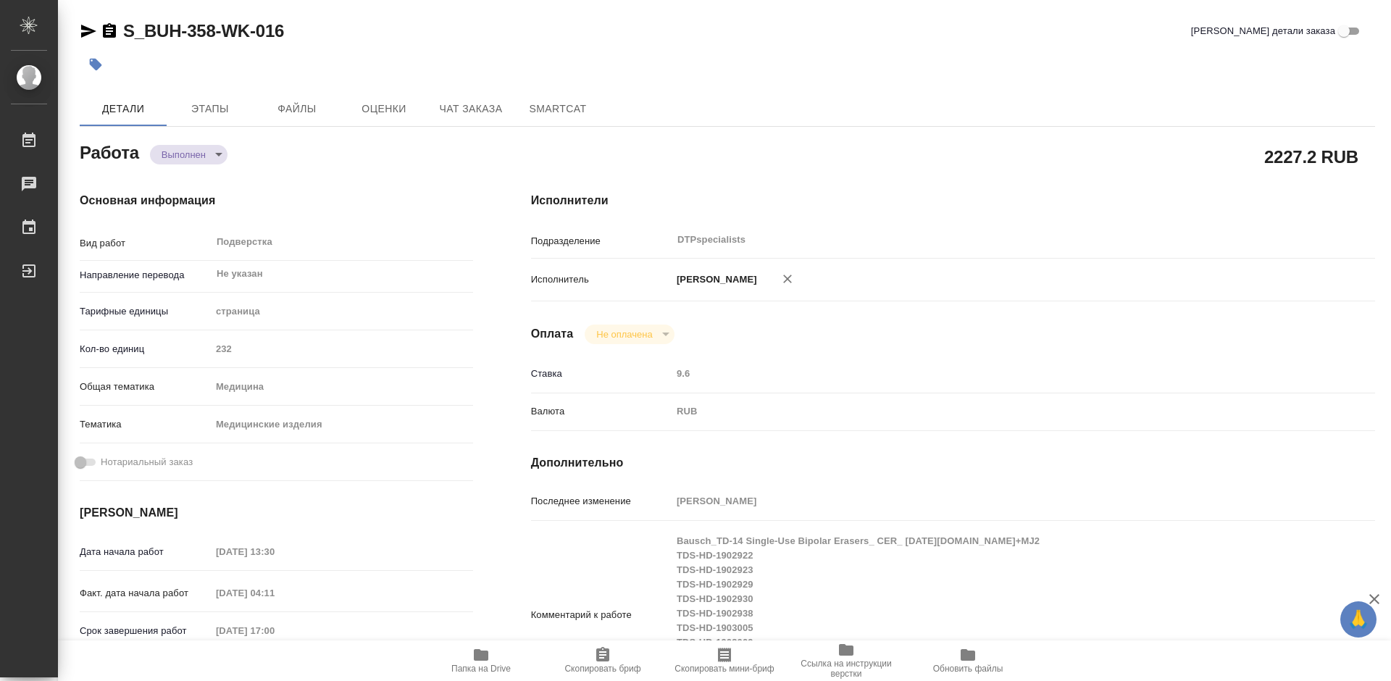
type textarea "x"
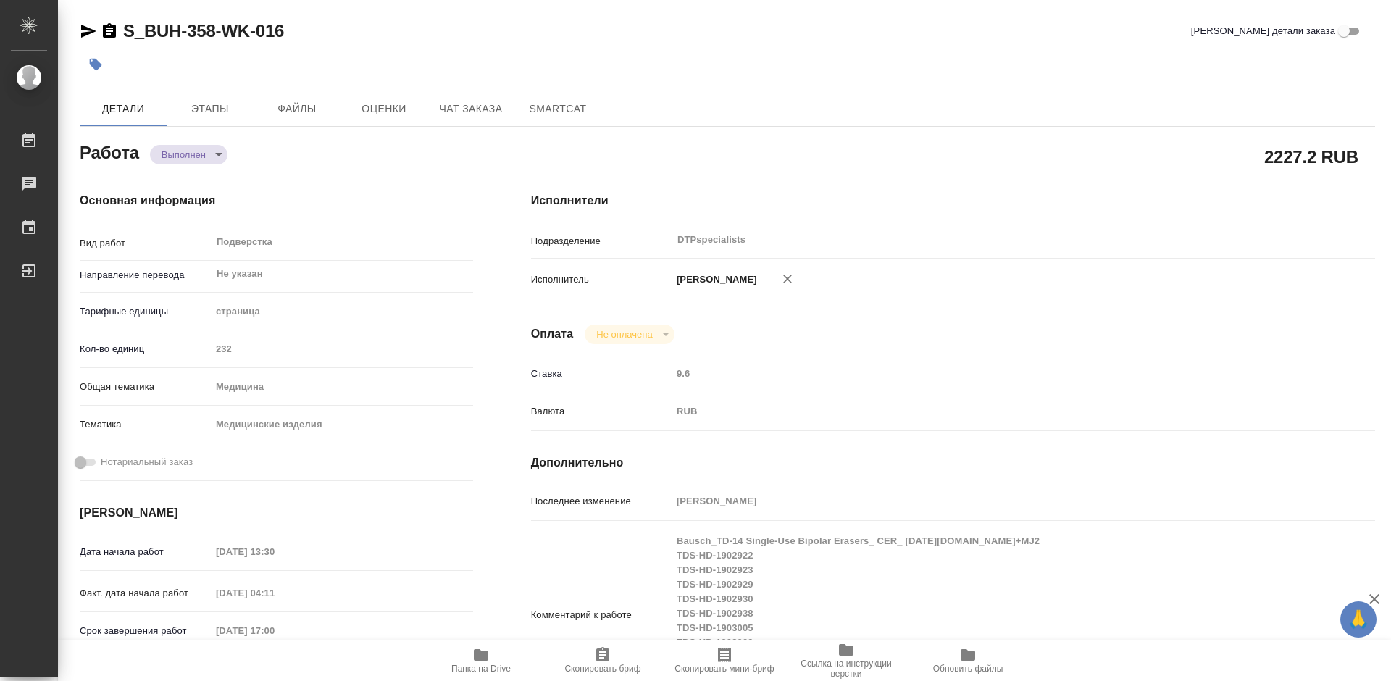
type textarea "x"
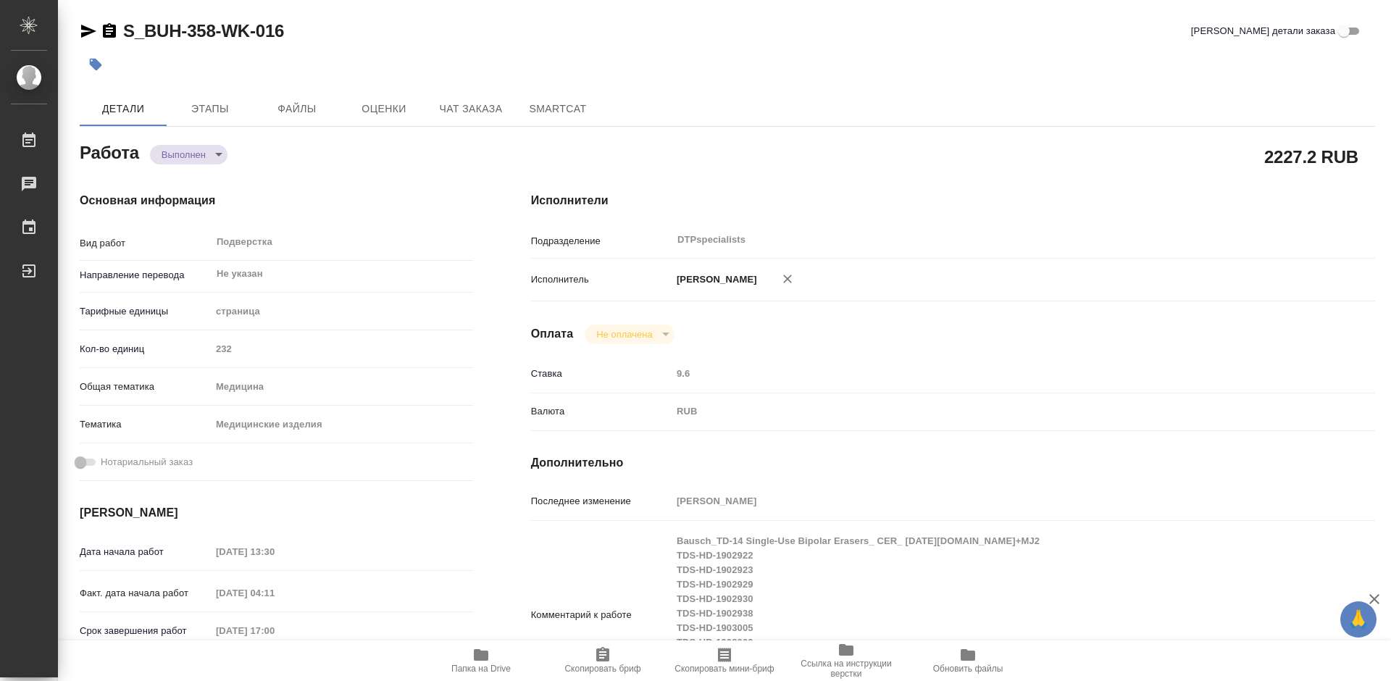
type textarea "x"
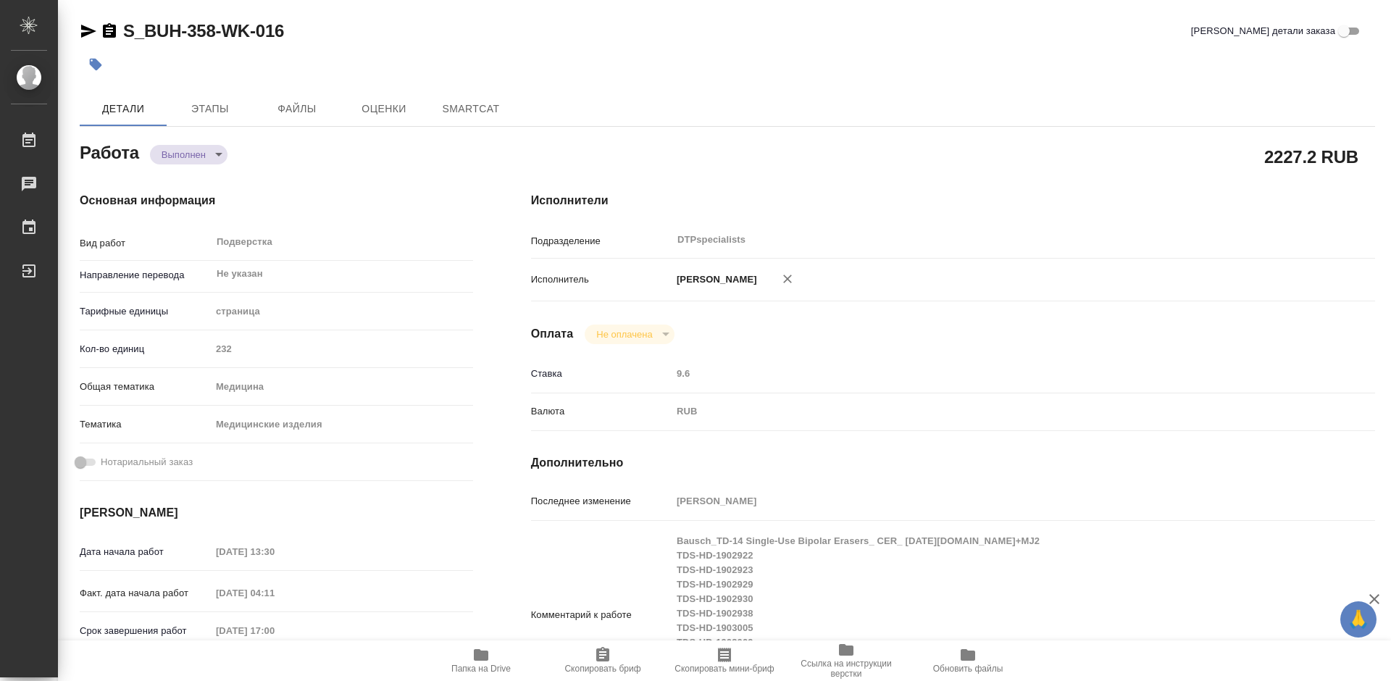
type textarea "x"
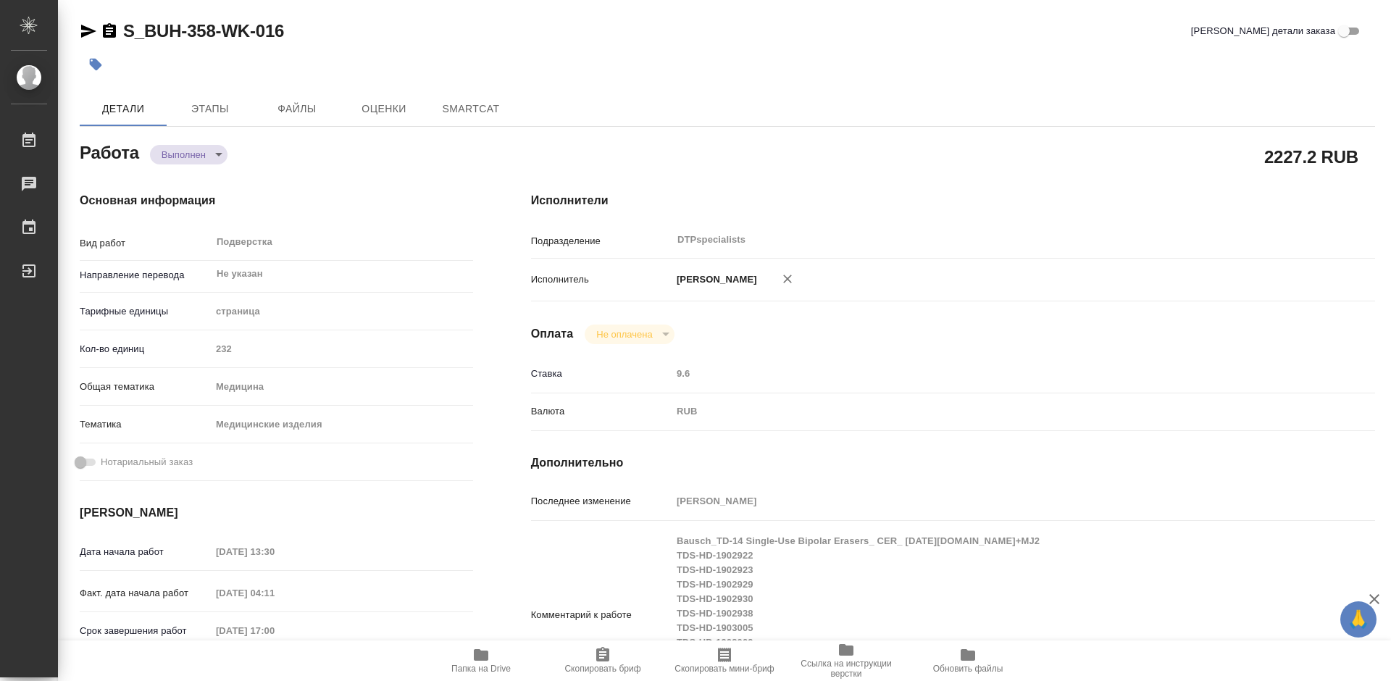
type textarea "x"
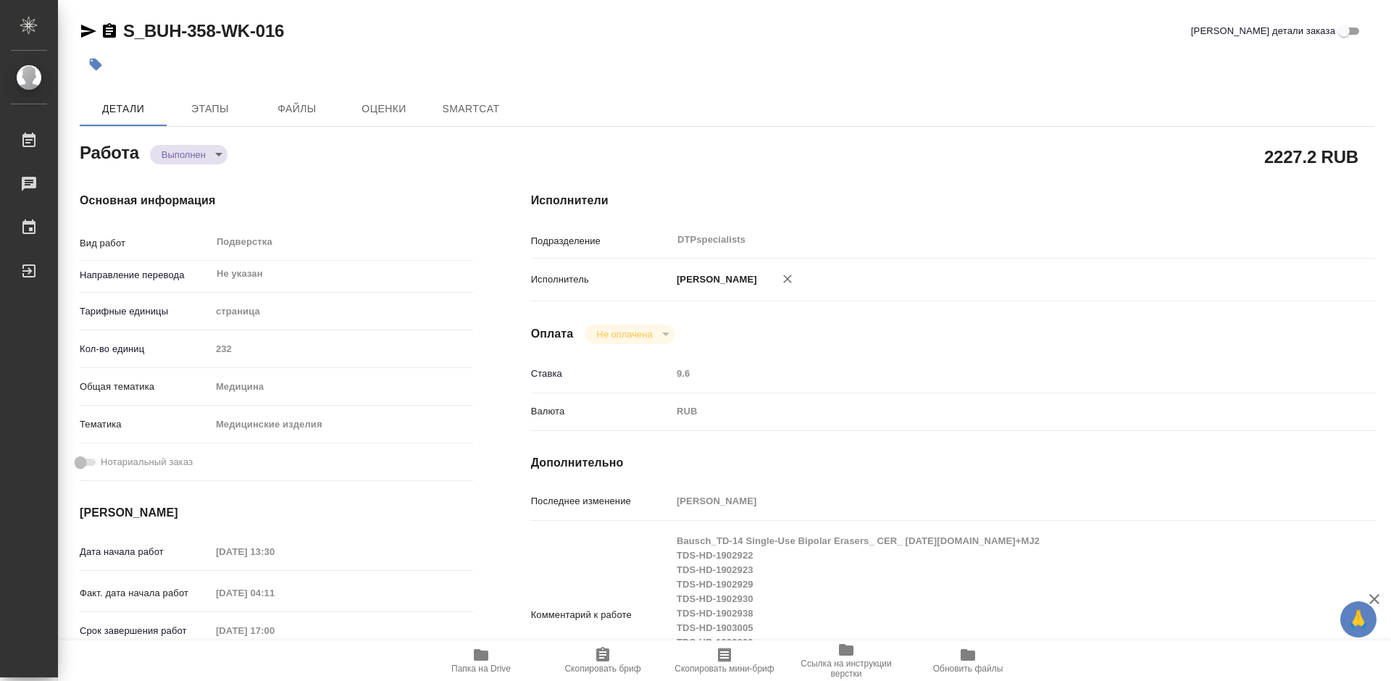
type textarea "x"
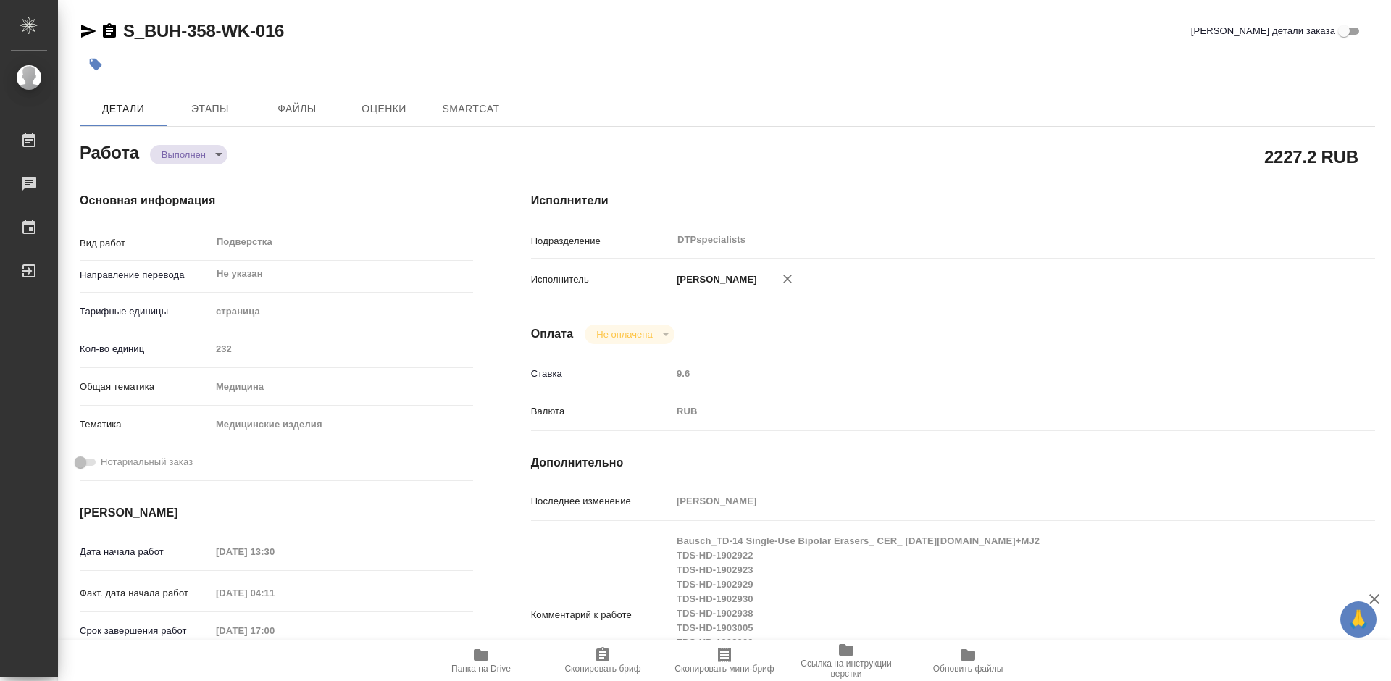
type textarea "x"
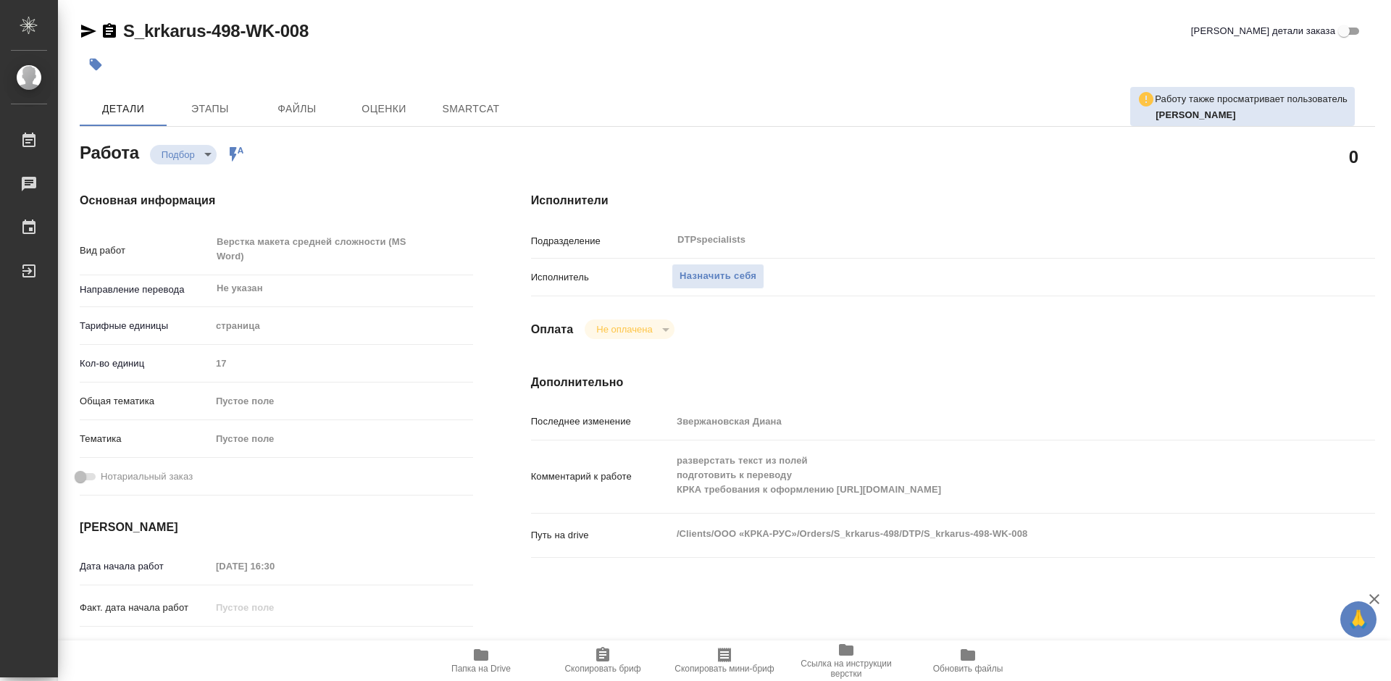
type textarea "x"
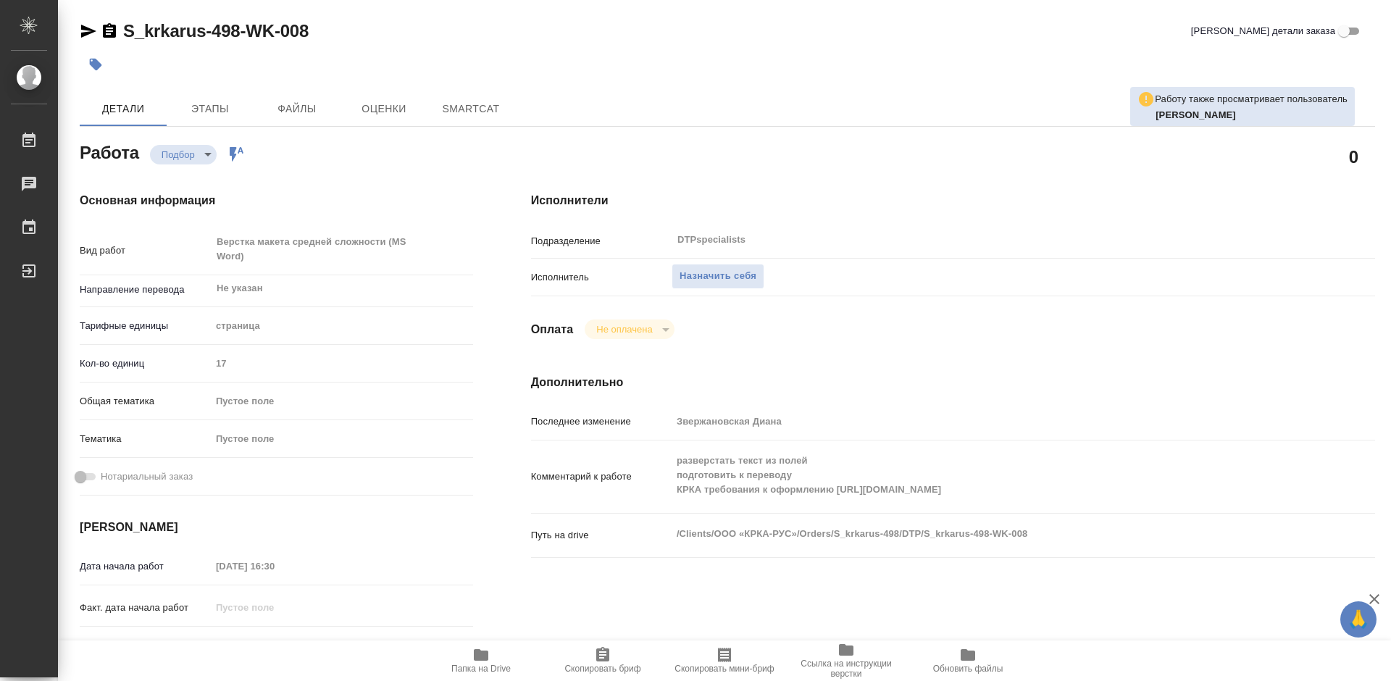
type textarea "x"
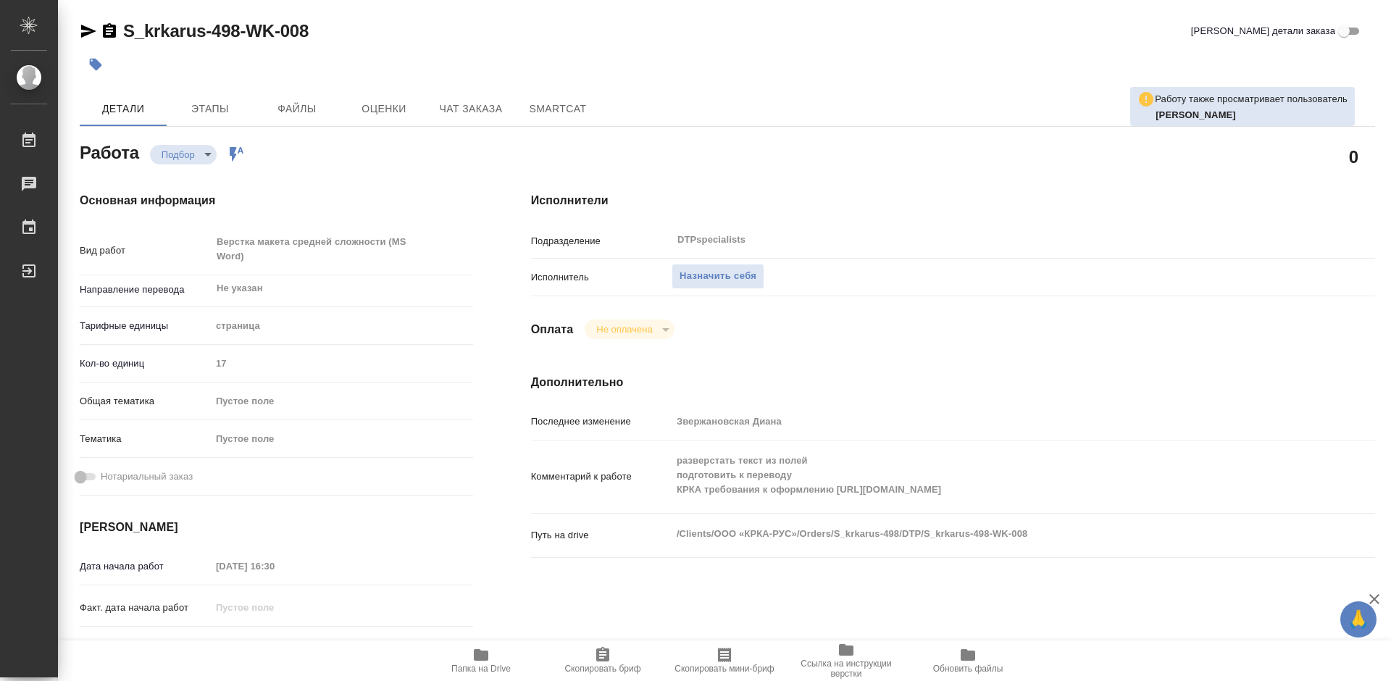
type textarea "x"
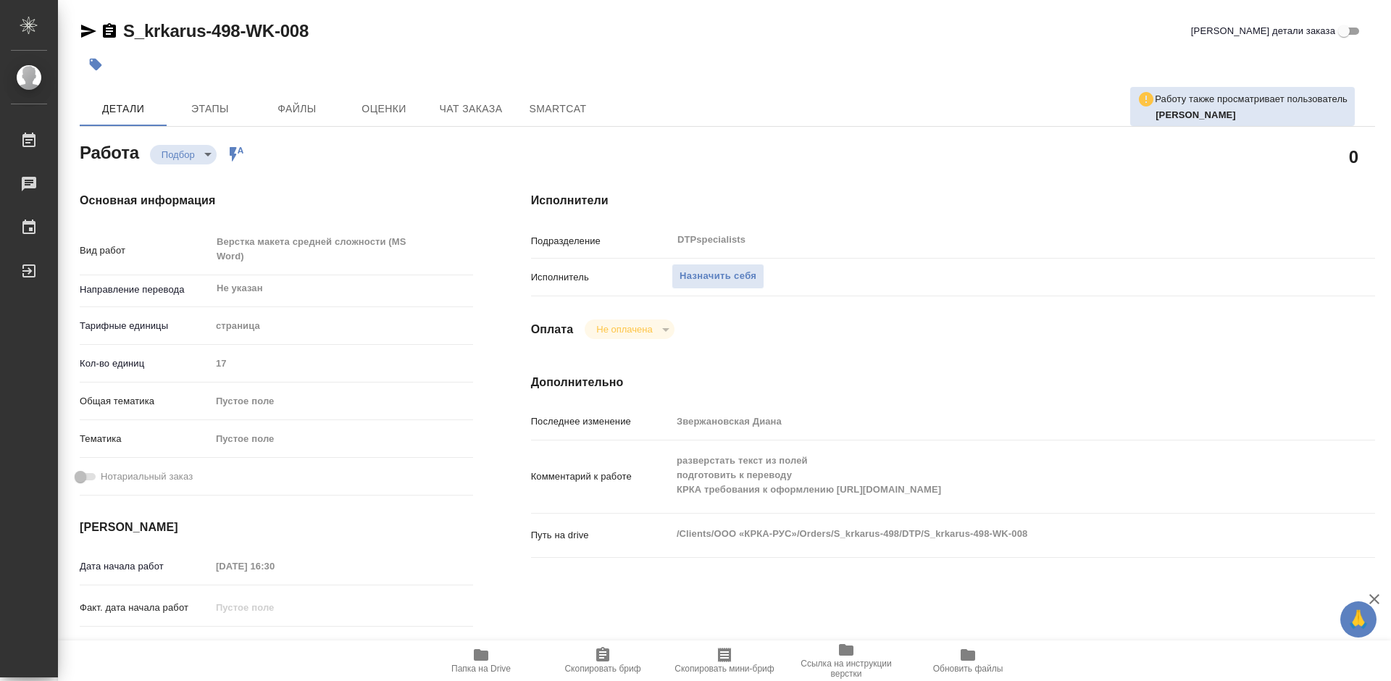
type textarea "x"
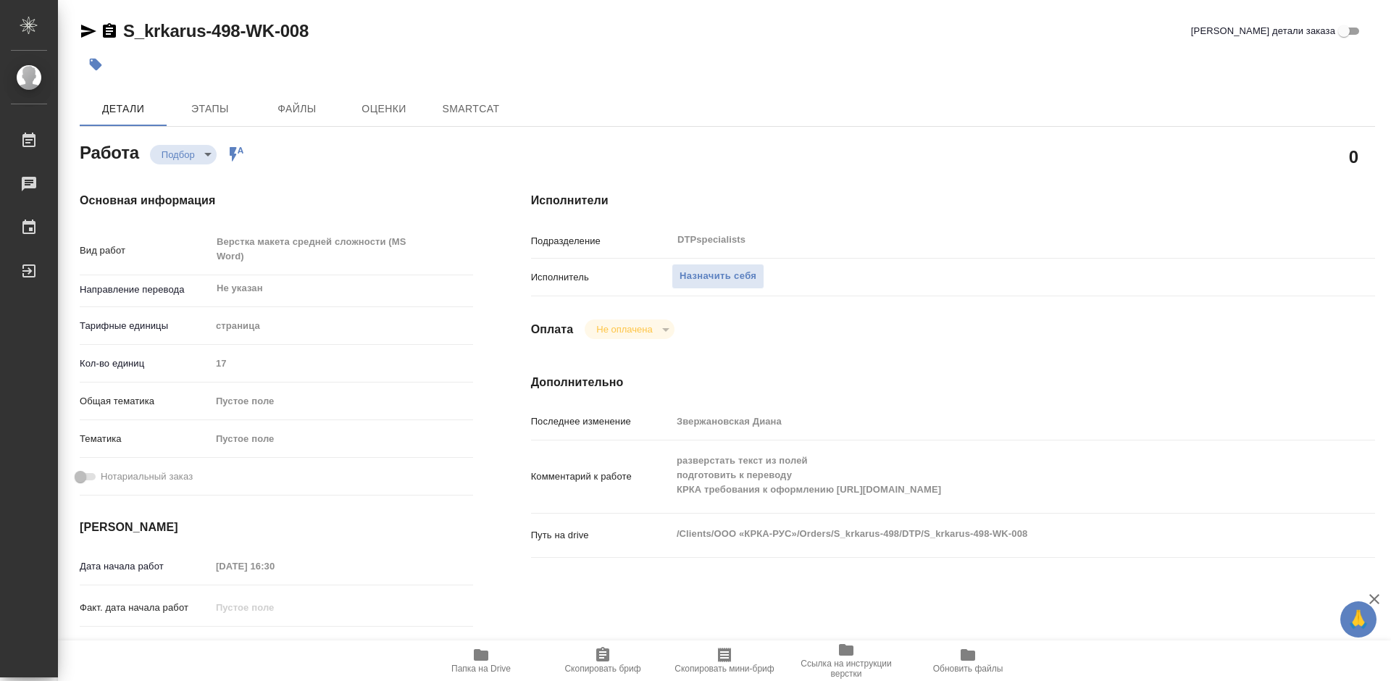
type textarea "x"
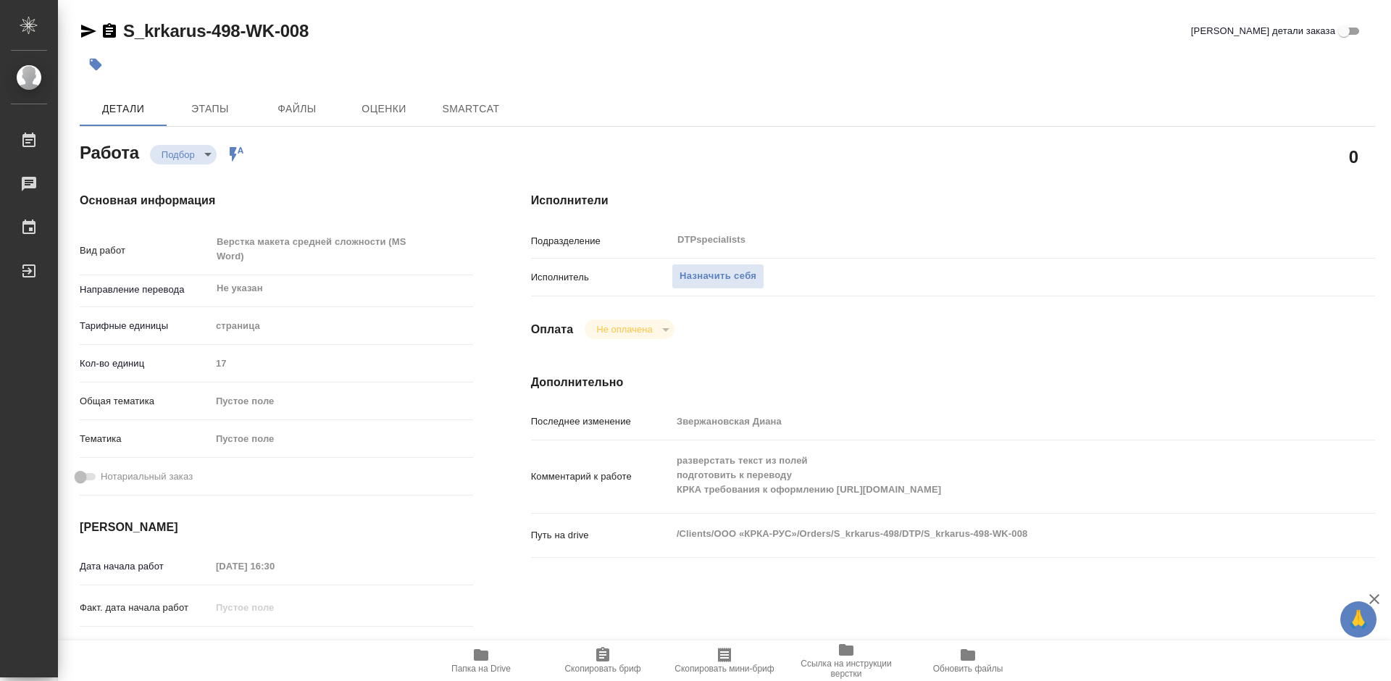
type textarea "x"
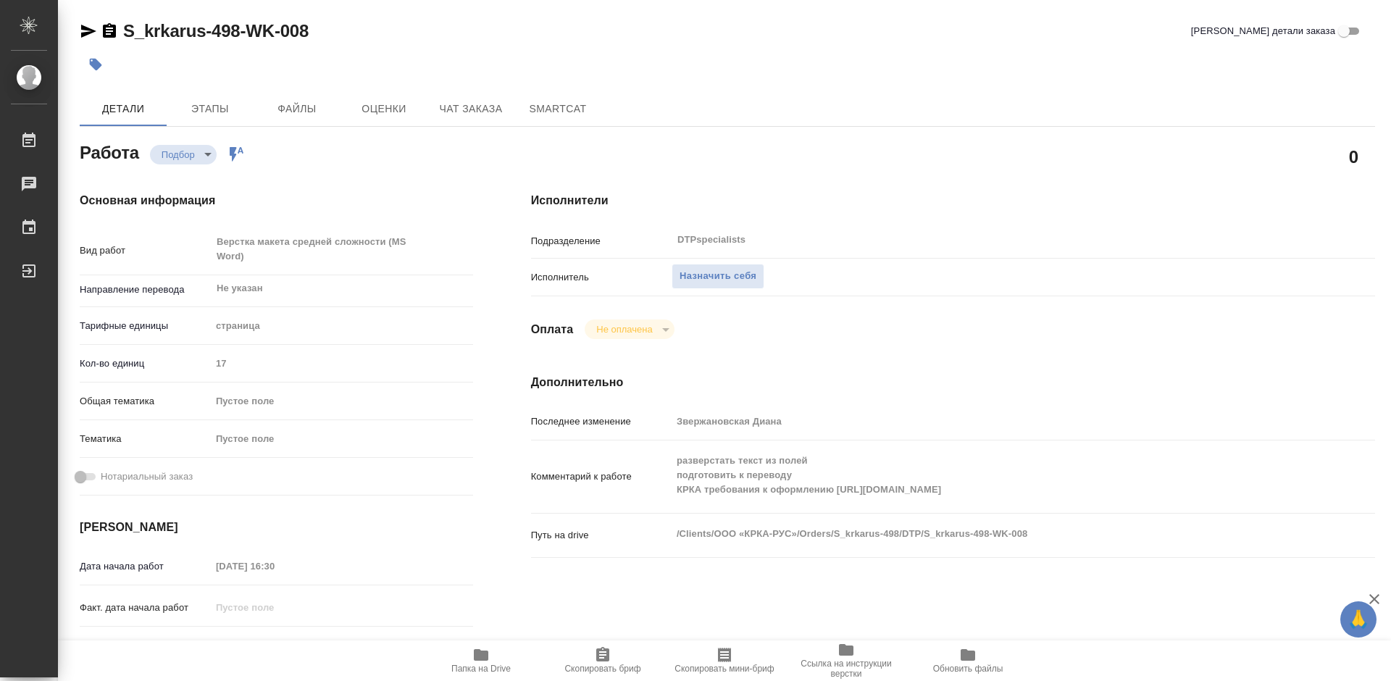
type textarea "x"
